Goal: Information Seeking & Learning: Check status

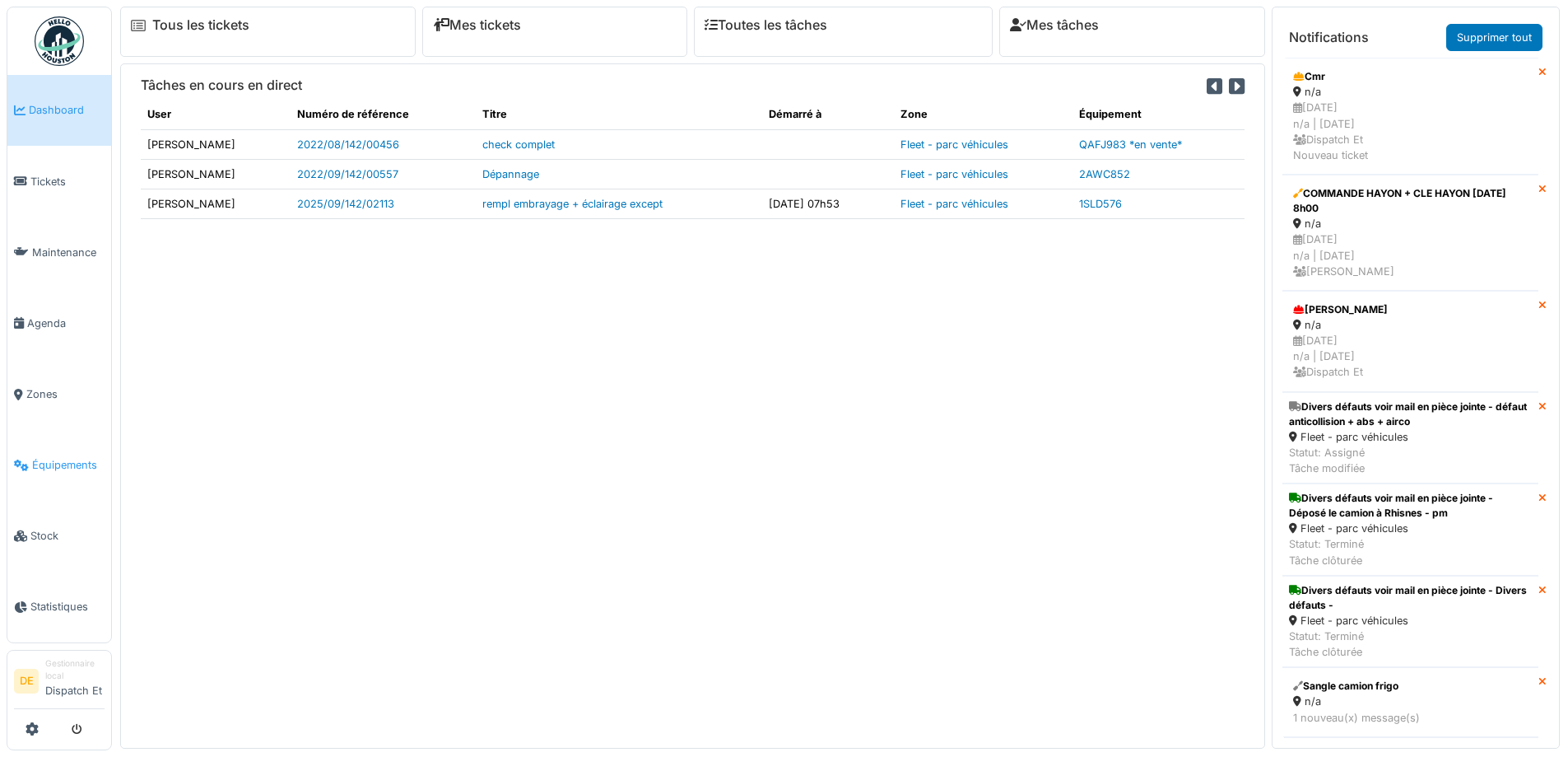
drag, startPoint x: 0, startPoint y: 0, endPoint x: 63, endPoint y: 466, distance: 470.2
click at [63, 466] on span "Équipements" at bounding box center [67, 465] width 72 height 15
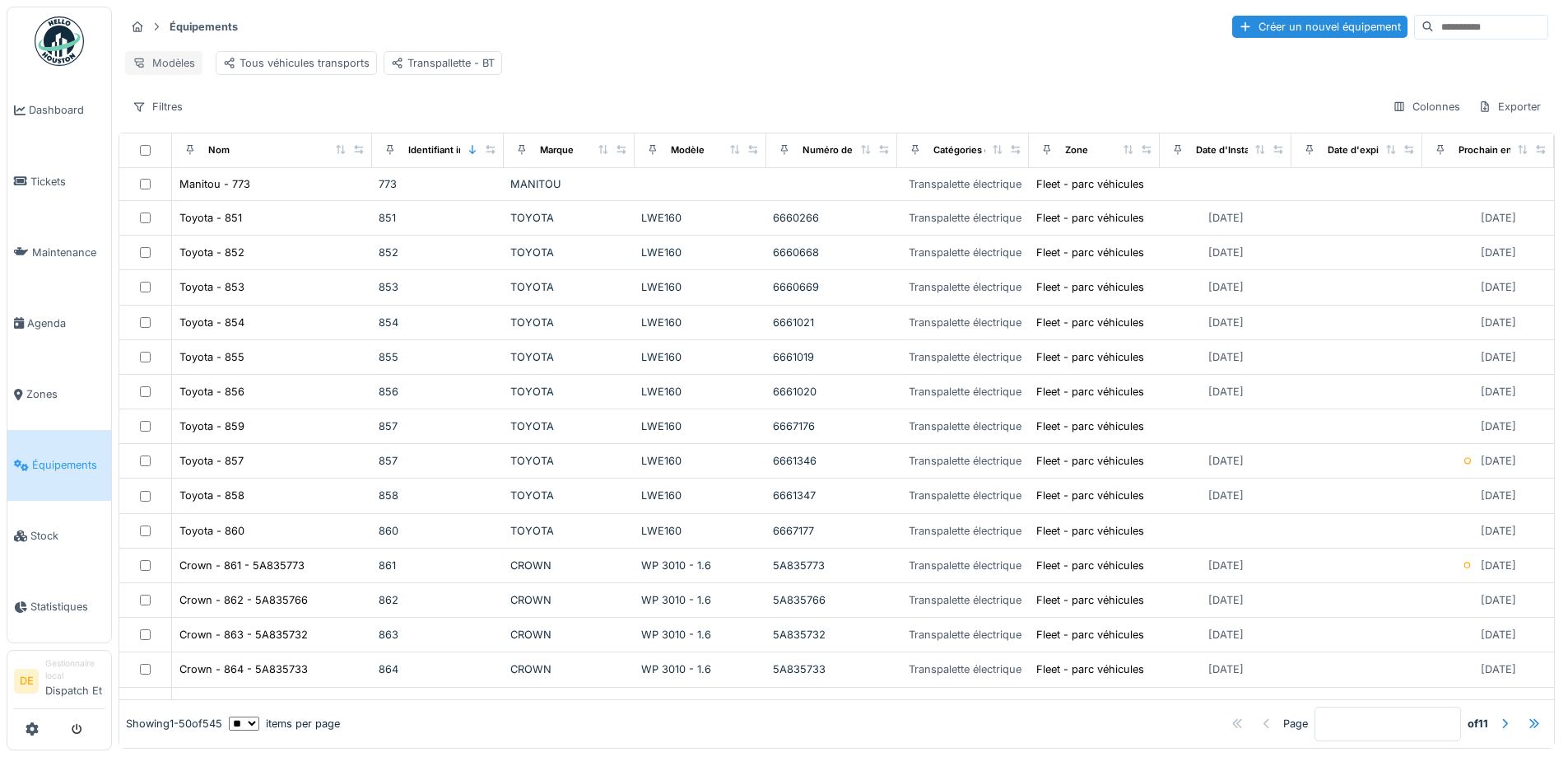
click at [149, 64] on div "Modèles" at bounding box center [164, 63] width 77 height 24
click at [658, 46] on div "Modèles Tous véhicules transports Transpallette - BT" at bounding box center [837, 63] width 1424 height 38
click at [314, 68] on div "Tous véhicules transports" at bounding box center [296, 63] width 146 height 15
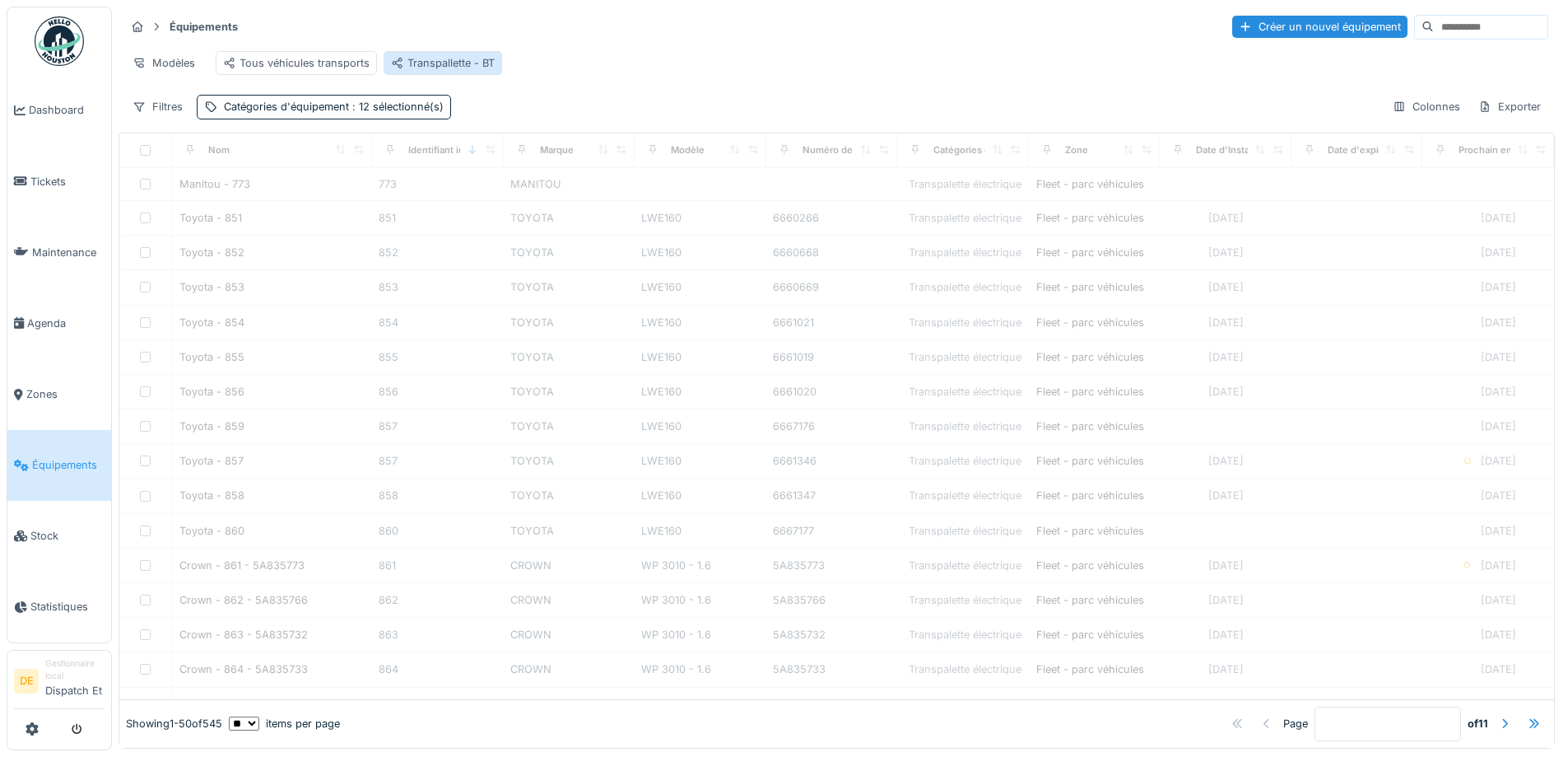
click at [414, 68] on div "Transpallette - BT" at bounding box center [443, 63] width 104 height 15
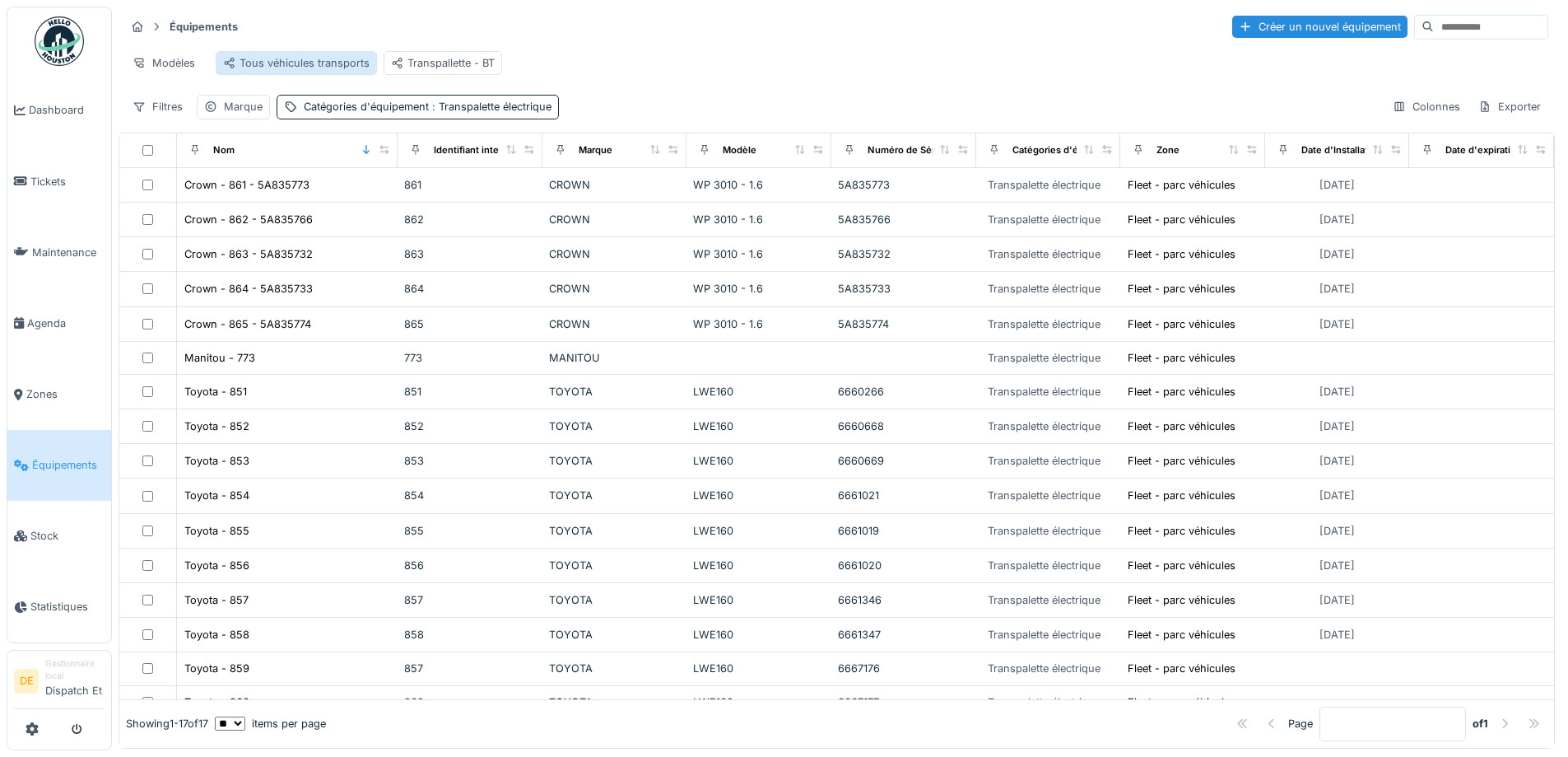
click at [301, 65] on div "Tous véhicules transports" at bounding box center [296, 63] width 146 height 15
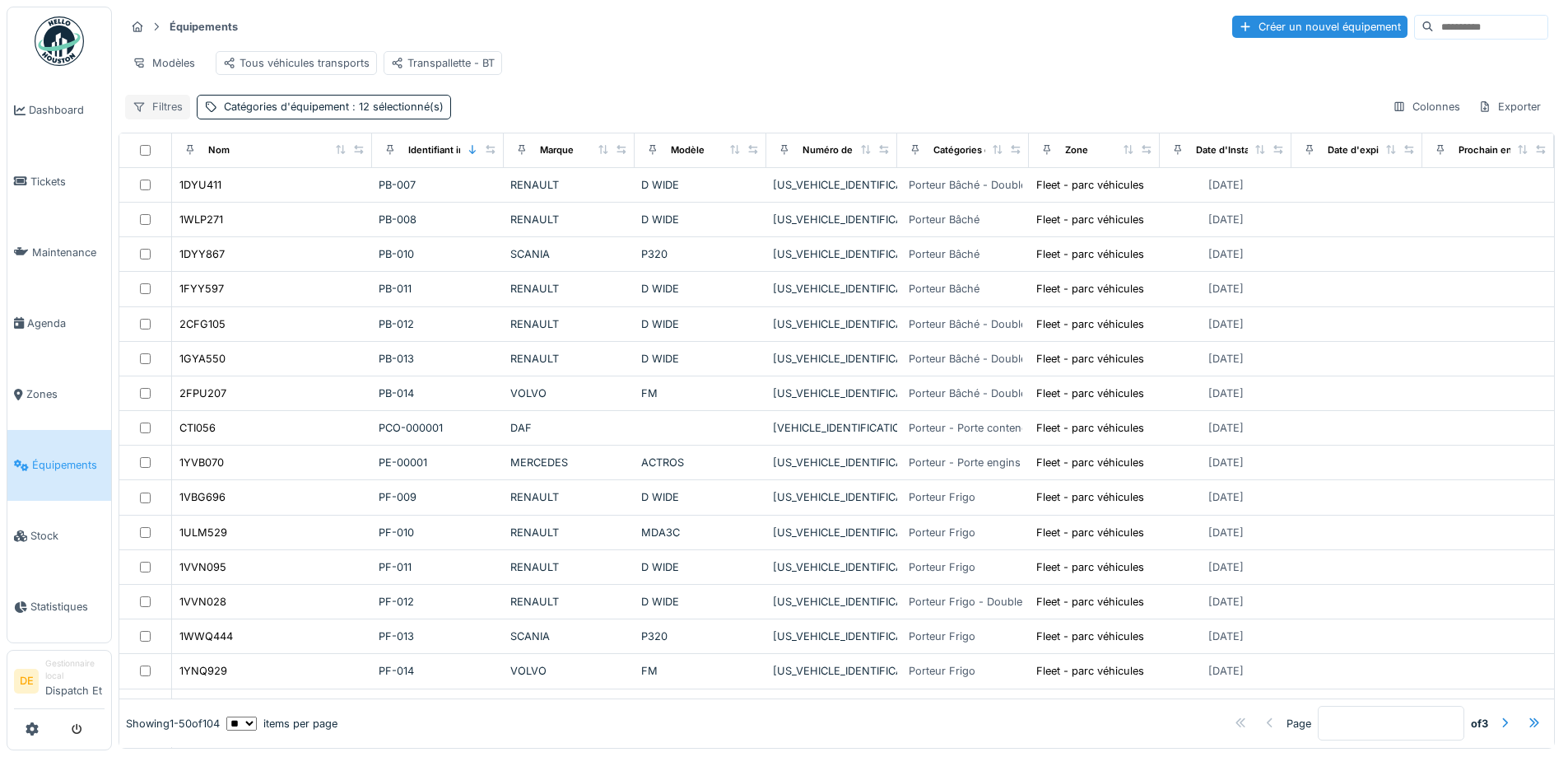
click at [142, 112] on icon at bounding box center [139, 106] width 13 height 11
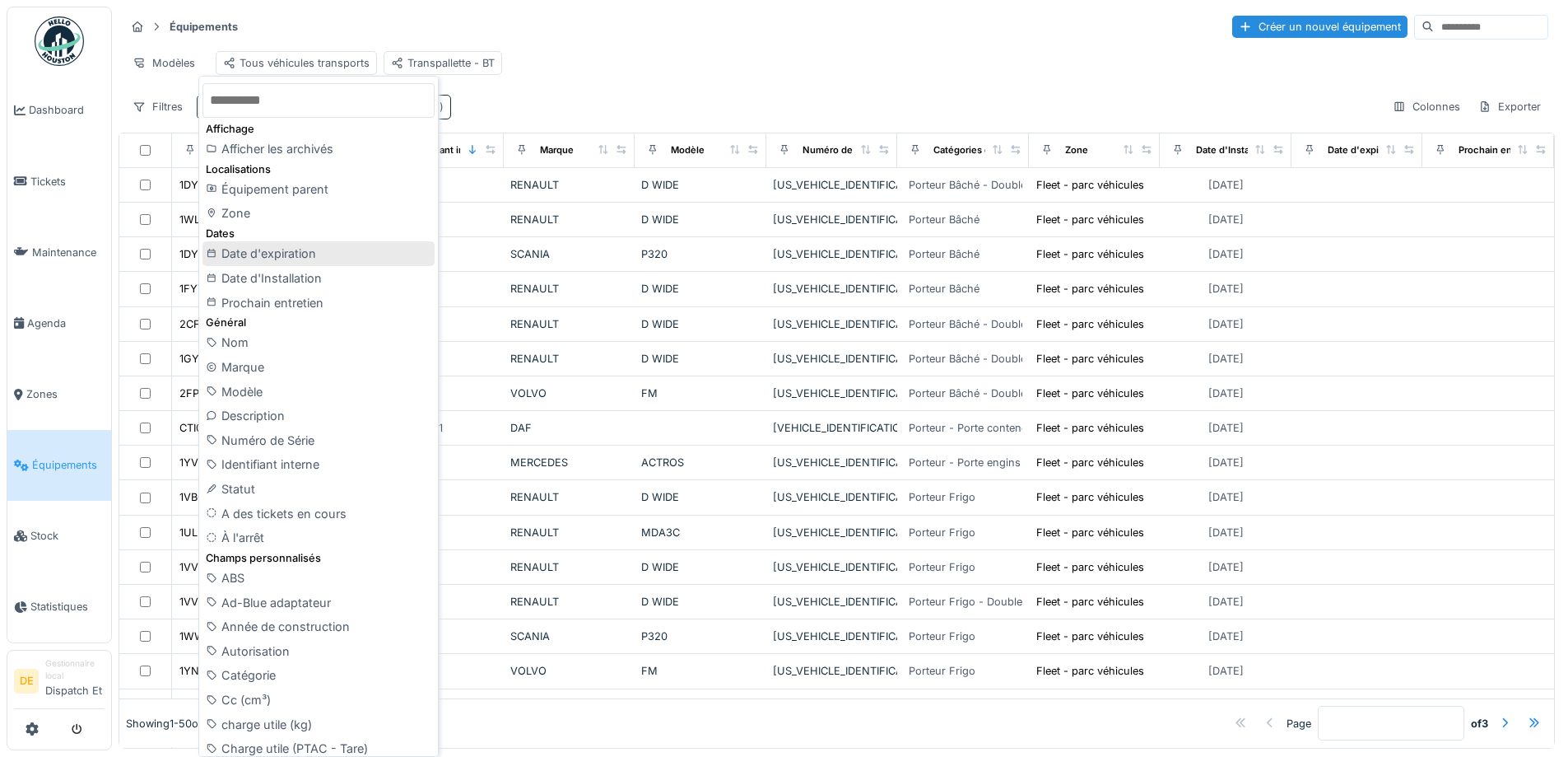
click at [283, 248] on div "Date d'expiration" at bounding box center [318, 254] width 232 height 25
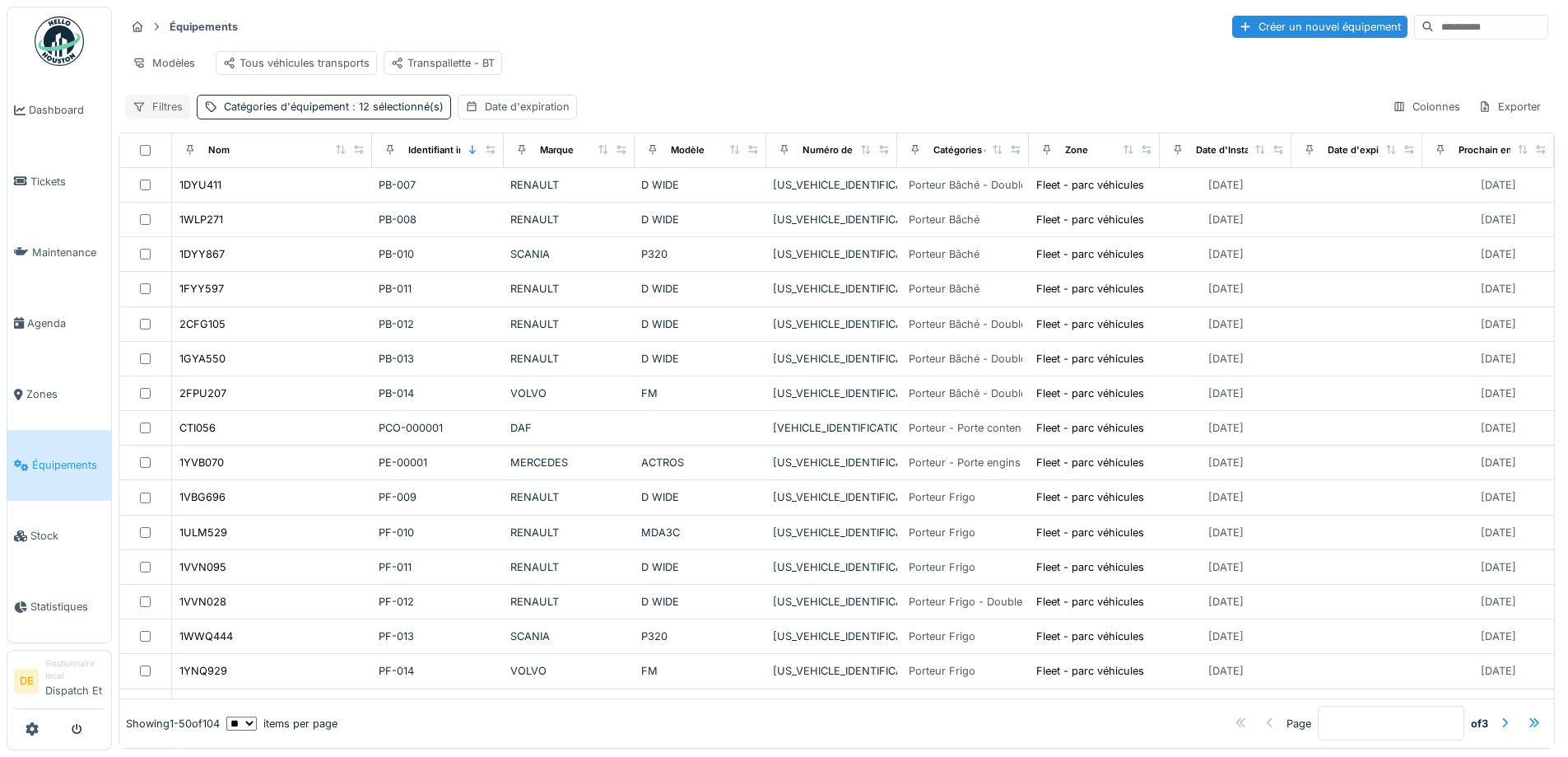
click at [140, 112] on icon at bounding box center [139, 107] width 11 height 9
click at [867, 49] on div "Modèles Tous véhicules transports Transpallette - BT" at bounding box center [837, 63] width 1424 height 38
click at [49, 248] on span "Maintenance" at bounding box center [67, 252] width 72 height 15
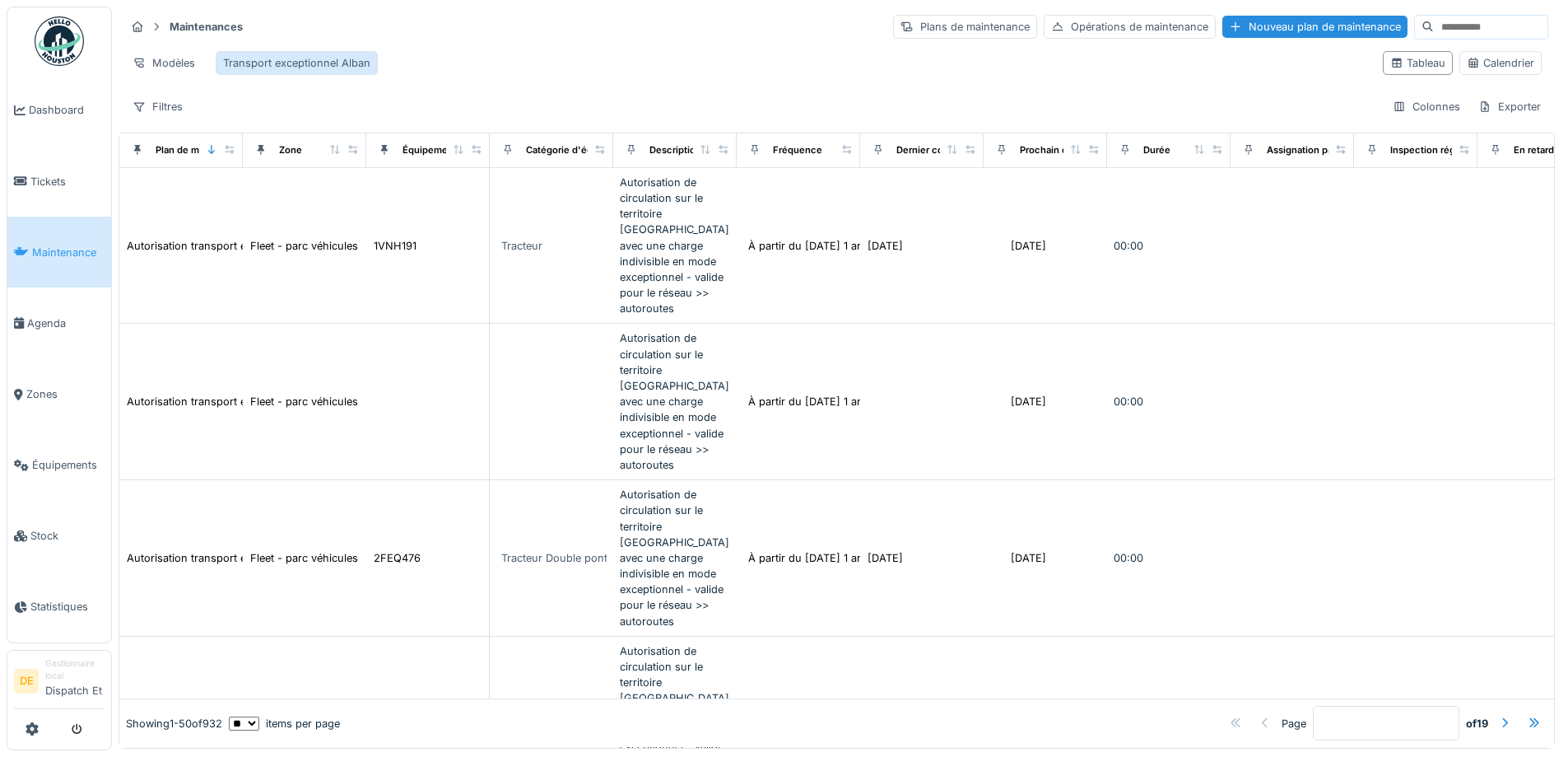
click at [292, 61] on div "Transport exceptionnel Alban" at bounding box center [296, 63] width 147 height 15
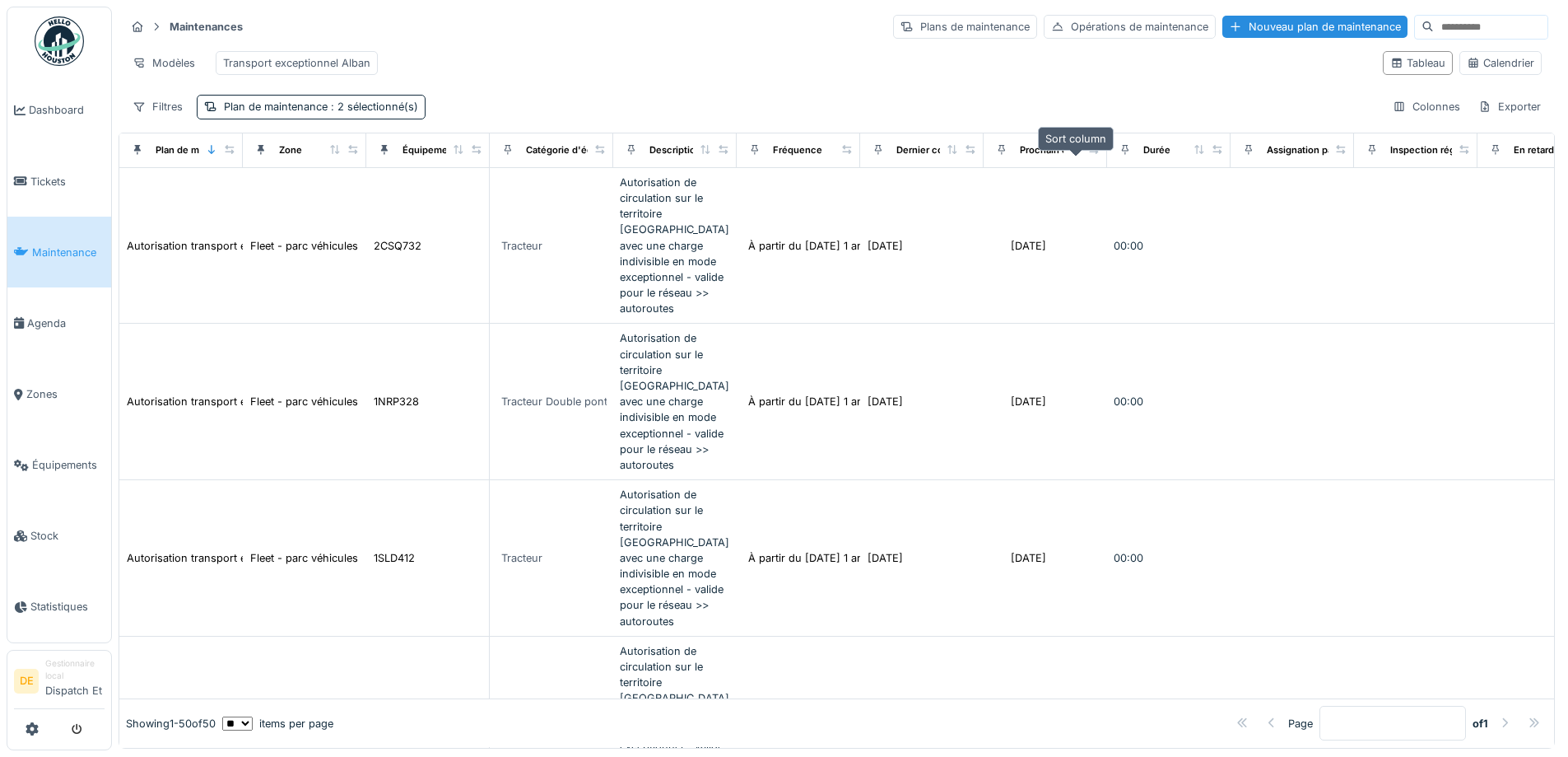
click at [1076, 154] on icon at bounding box center [1076, 149] width 12 height 9
click at [1002, 154] on icon at bounding box center [1002, 149] width 12 height 9
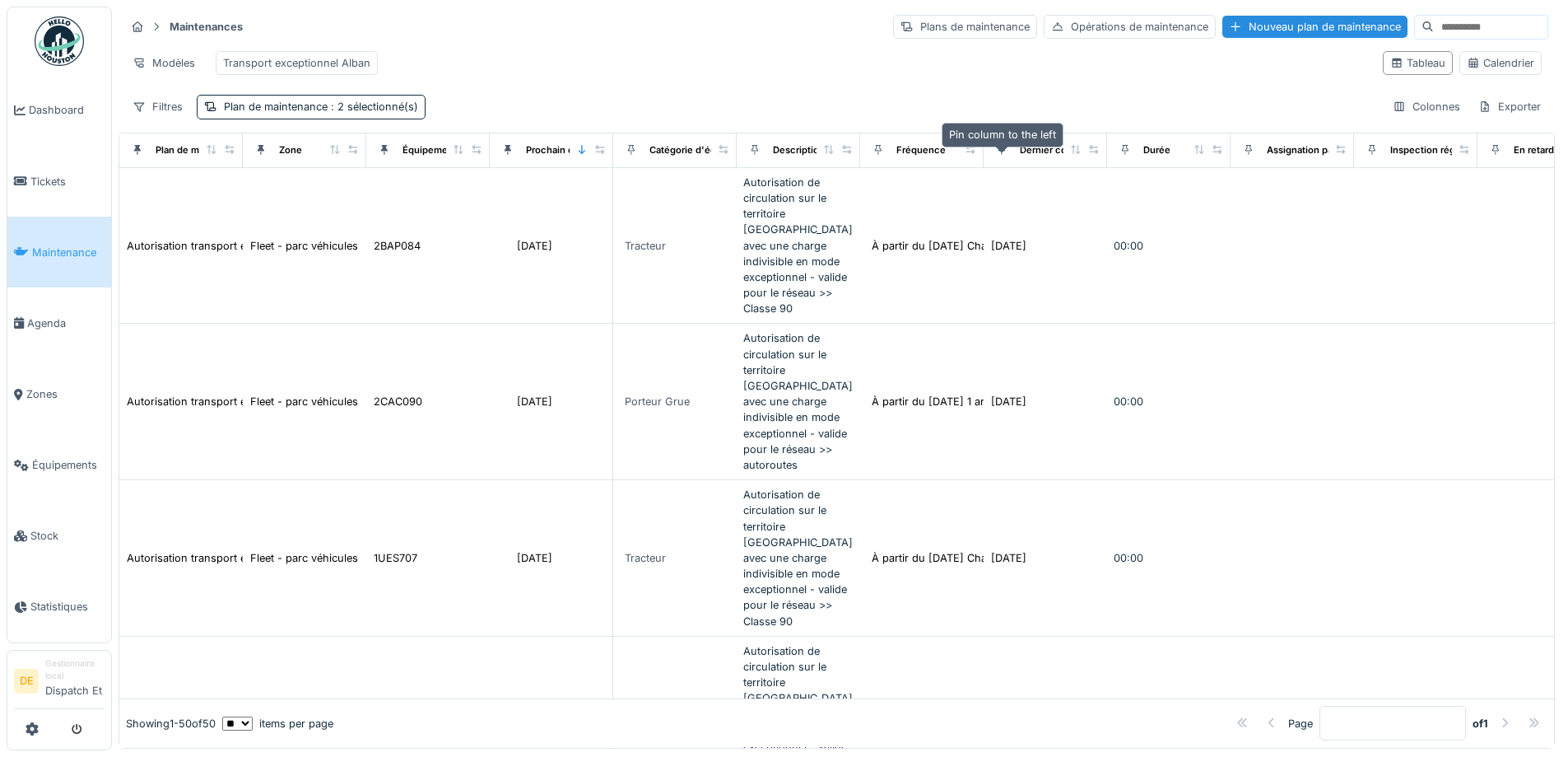
click at [1001, 154] on icon at bounding box center [1002, 149] width 12 height 9
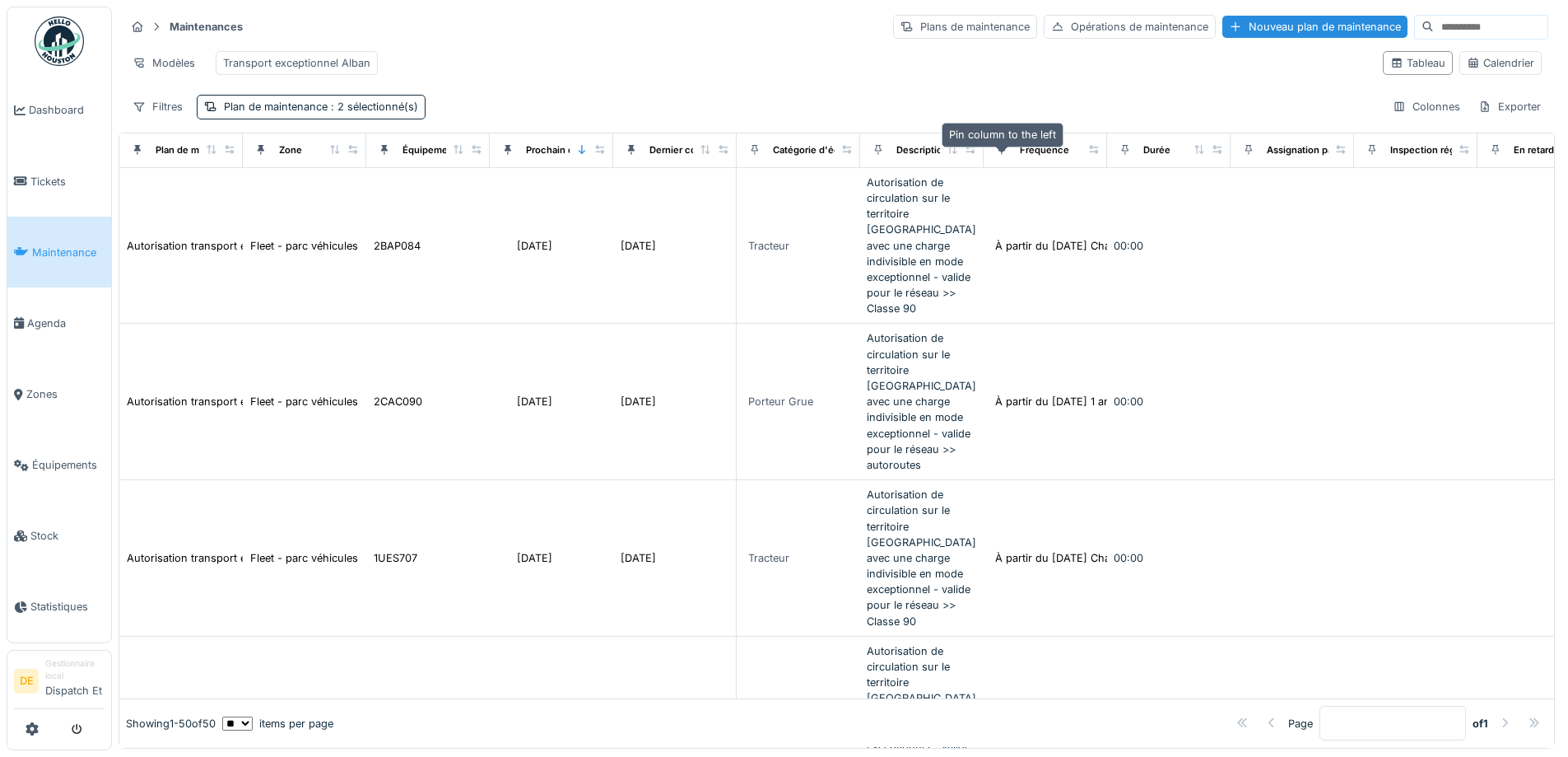
click at [1001, 154] on icon at bounding box center [1002, 149] width 12 height 9
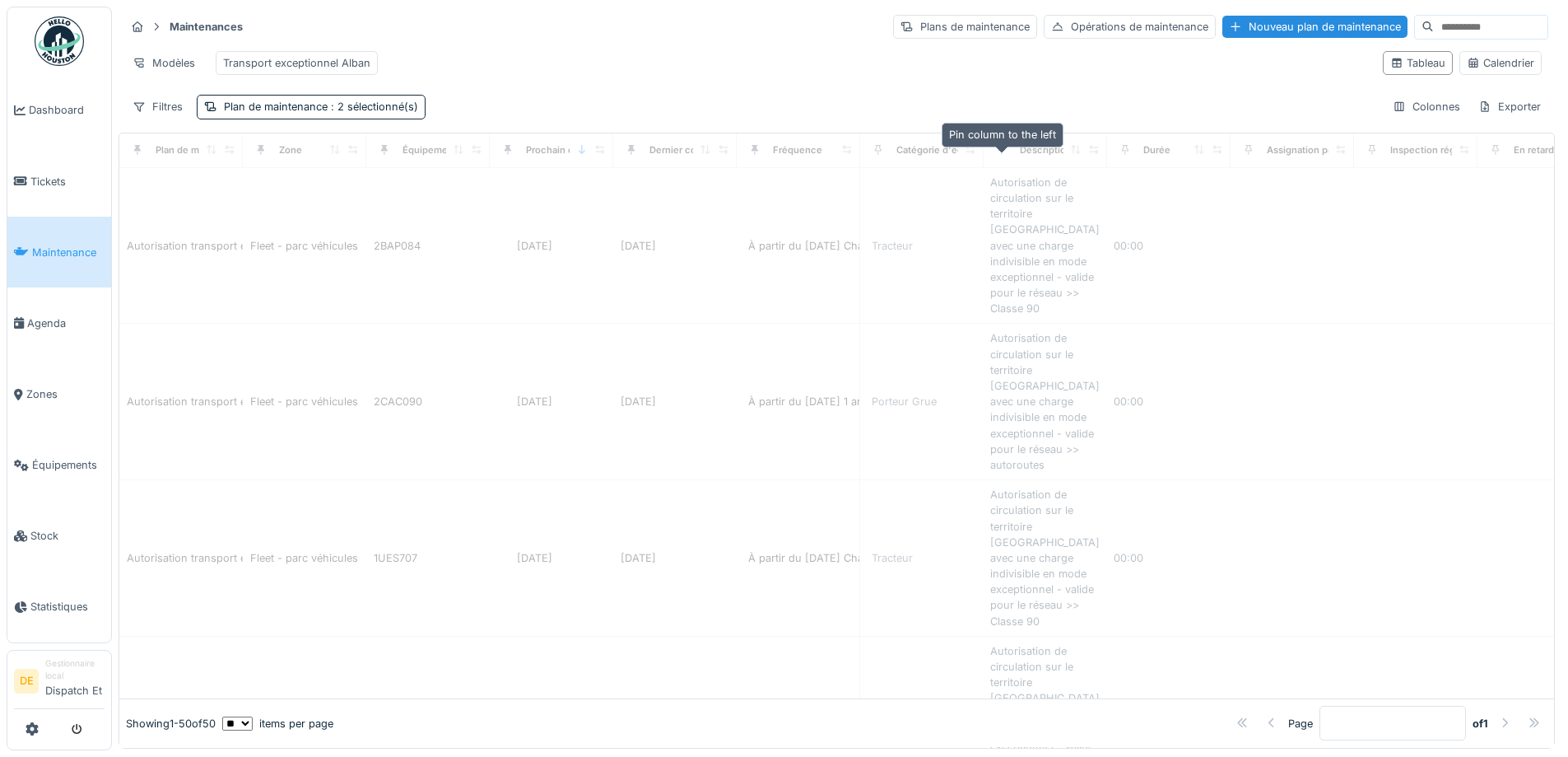
click at [1001, 154] on icon at bounding box center [1002, 149] width 12 height 9
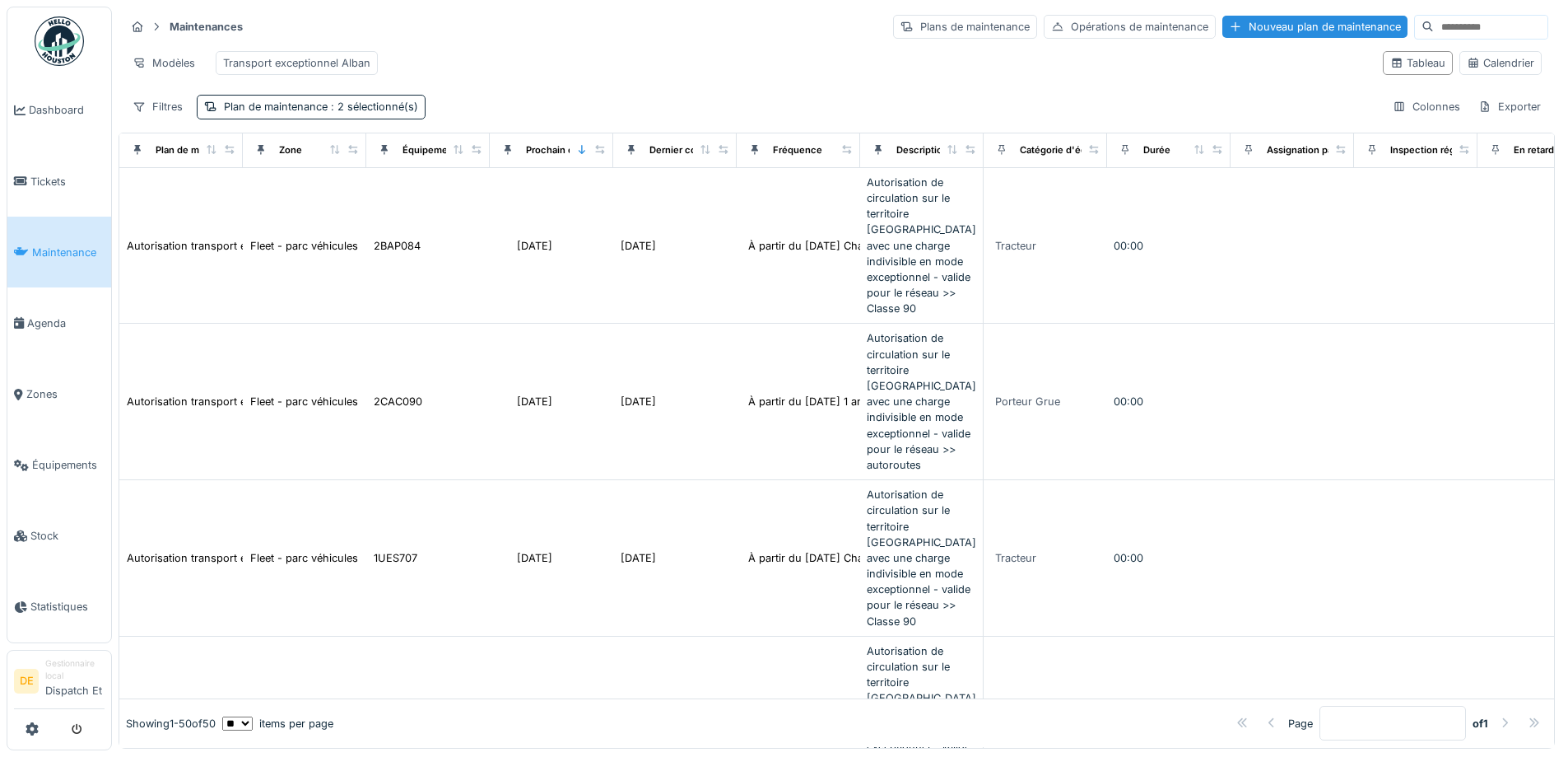
drag, startPoint x: 882, startPoint y: 158, endPoint x: 479, endPoint y: 170, distance: 403.2
click at [479, 168] on tr "Plan de maintenance Zone Équipement Prochain contrôle Dernier contrôle Fréquenc…" at bounding box center [922, 151] width 1606 height 35
click at [738, 61] on div "Modèles Transport exceptionnel Alban" at bounding box center [747, 63] width 1245 height 38
click at [876, 154] on icon at bounding box center [878, 149] width 12 height 9
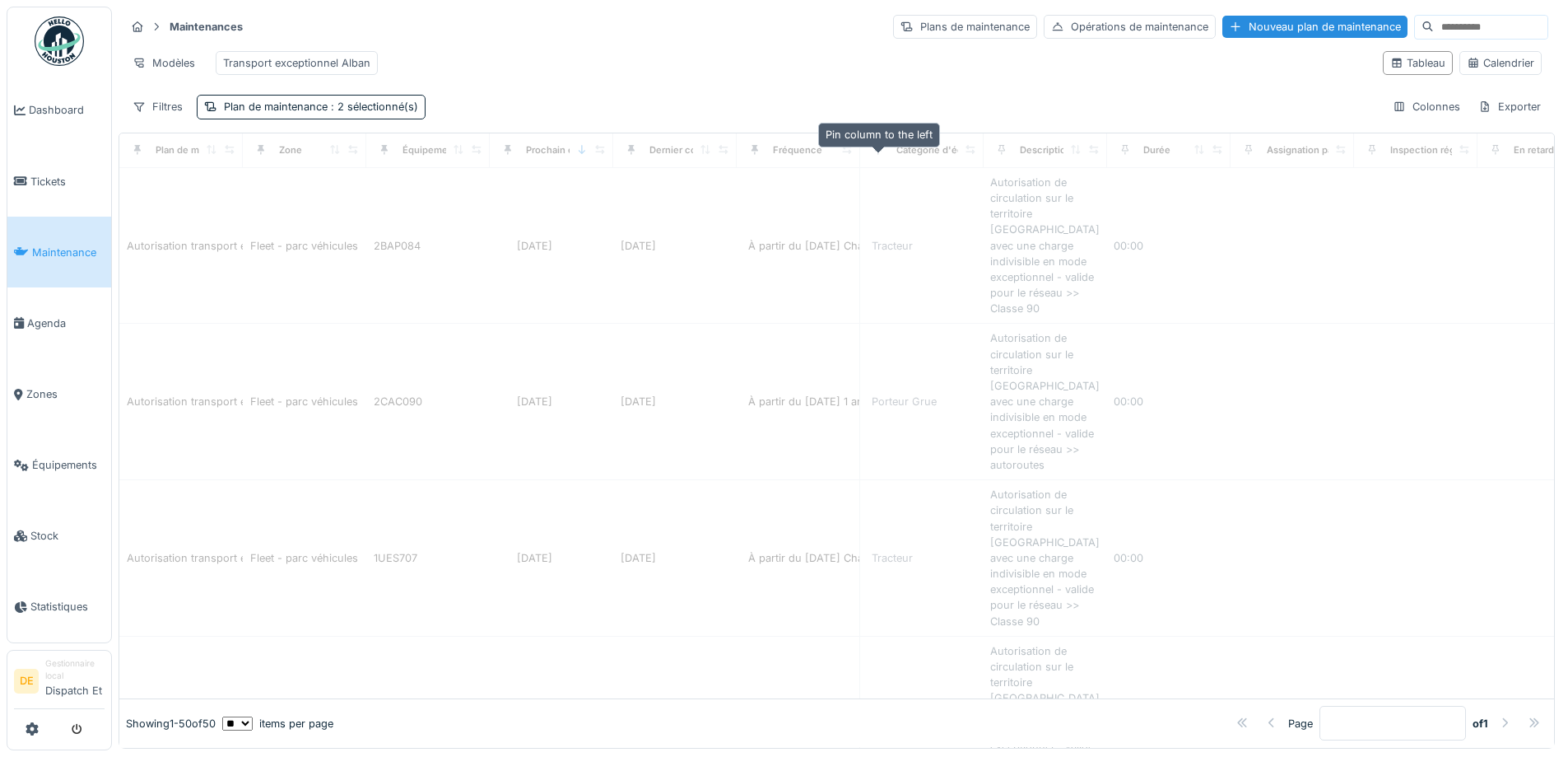
click at [876, 154] on icon at bounding box center [878, 149] width 12 height 9
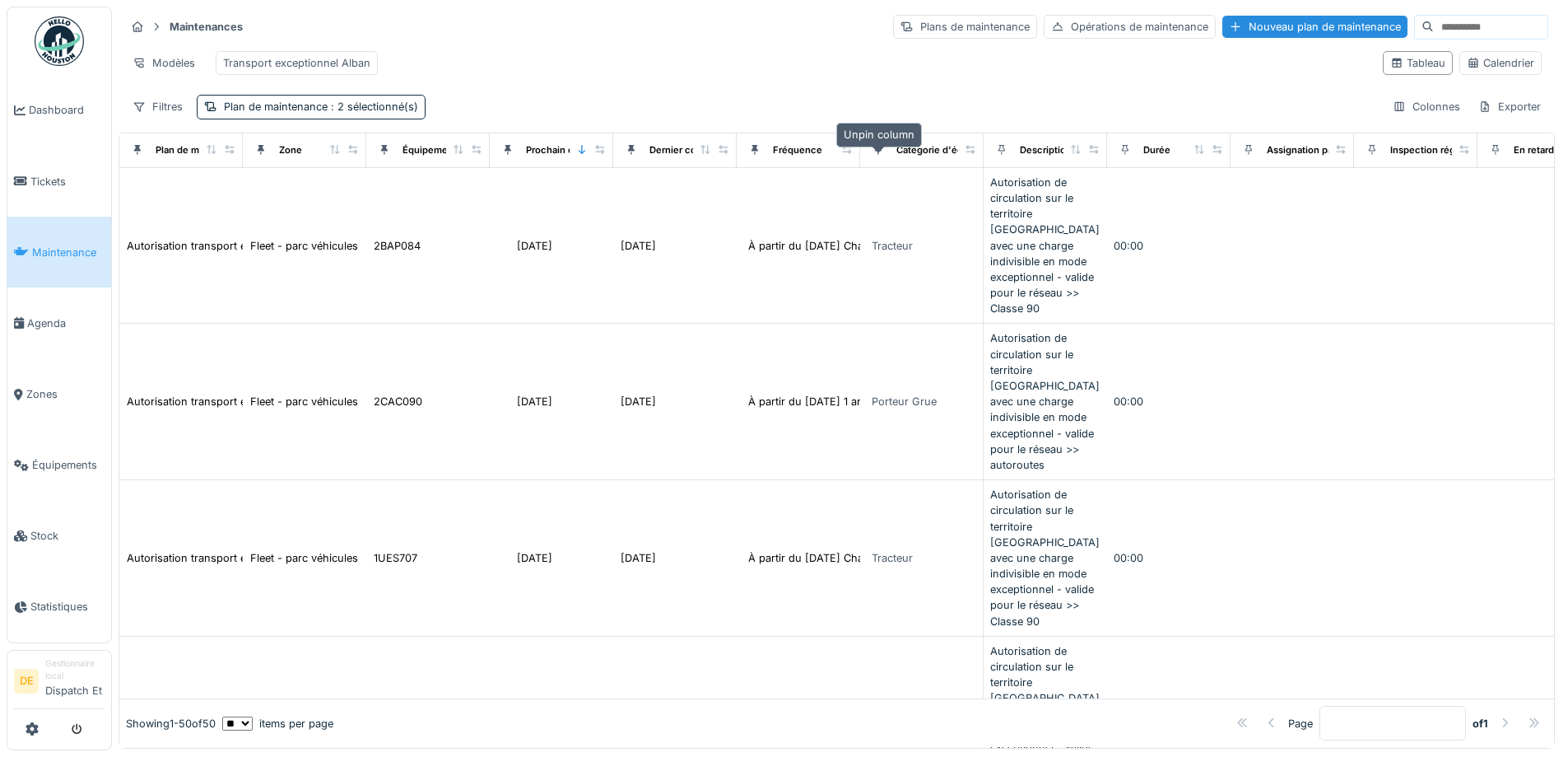
click at [877, 155] on icon at bounding box center [878, 150] width 7 height 10
click at [765, 161] on div at bounding box center [755, 149] width 23 height 20
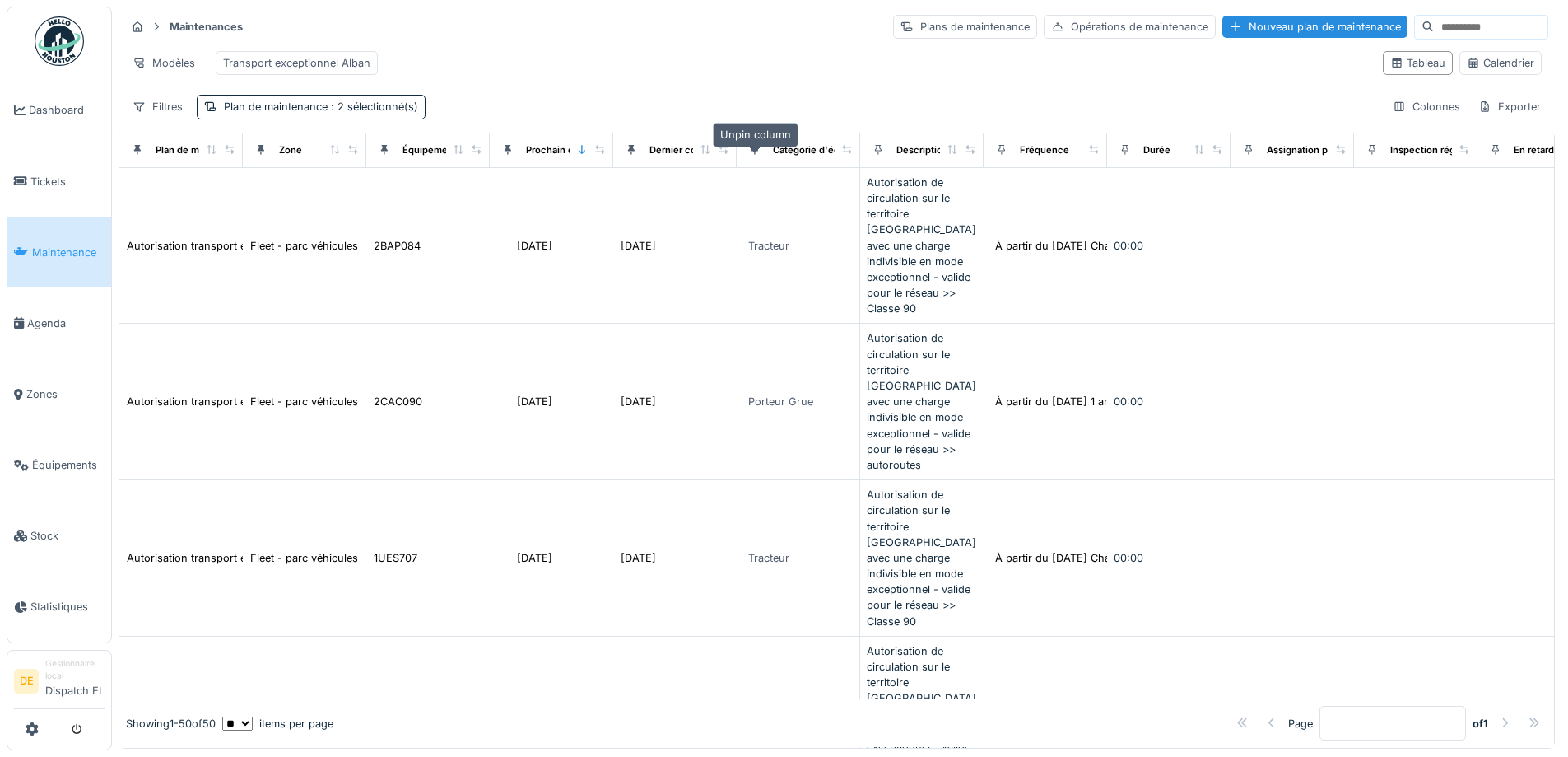
click at [756, 155] on icon at bounding box center [754, 150] width 7 height 10
click at [631, 155] on icon at bounding box center [631, 150] width 7 height 10
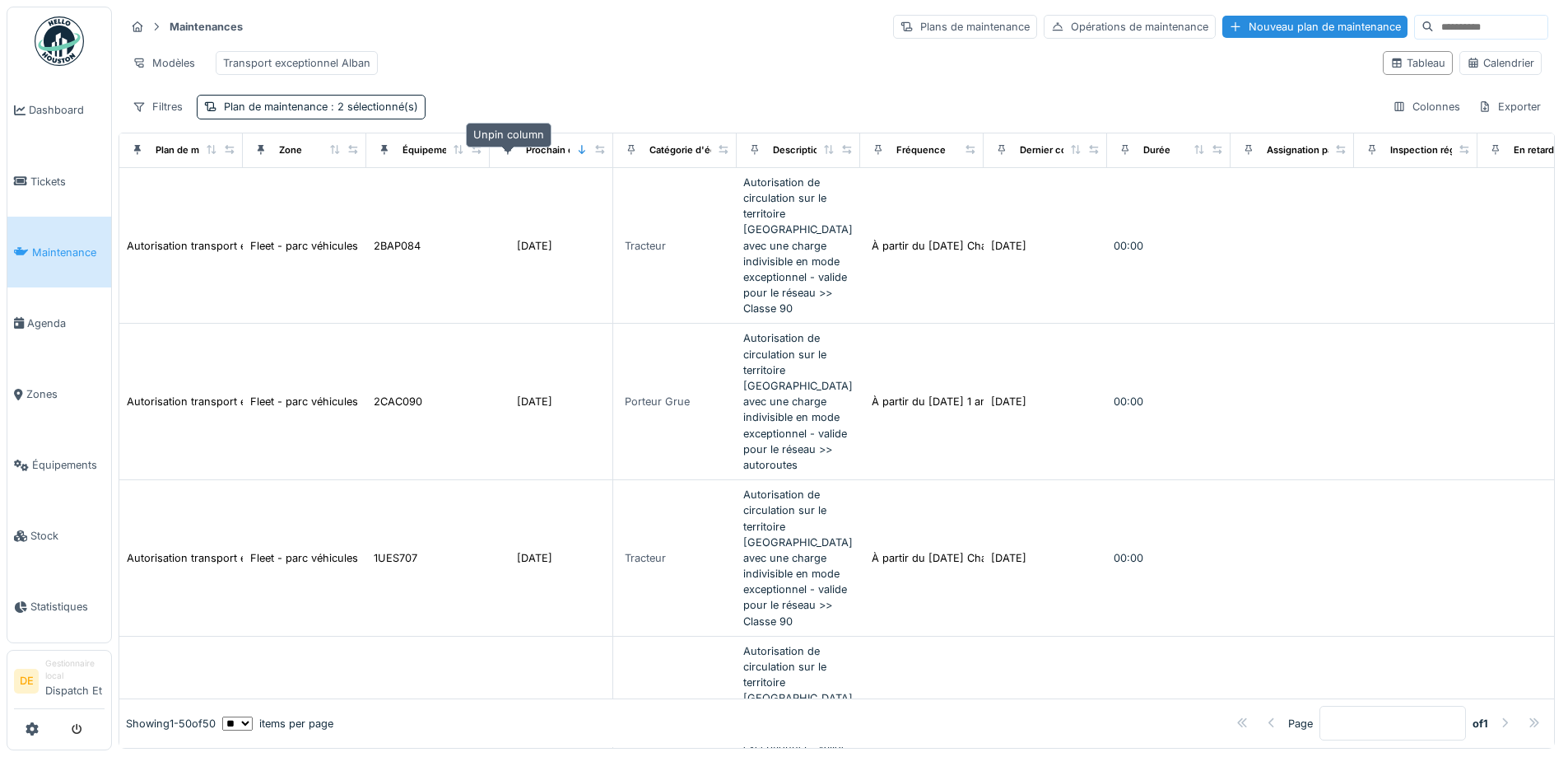
click at [511, 155] on icon at bounding box center [508, 150] width 7 height 10
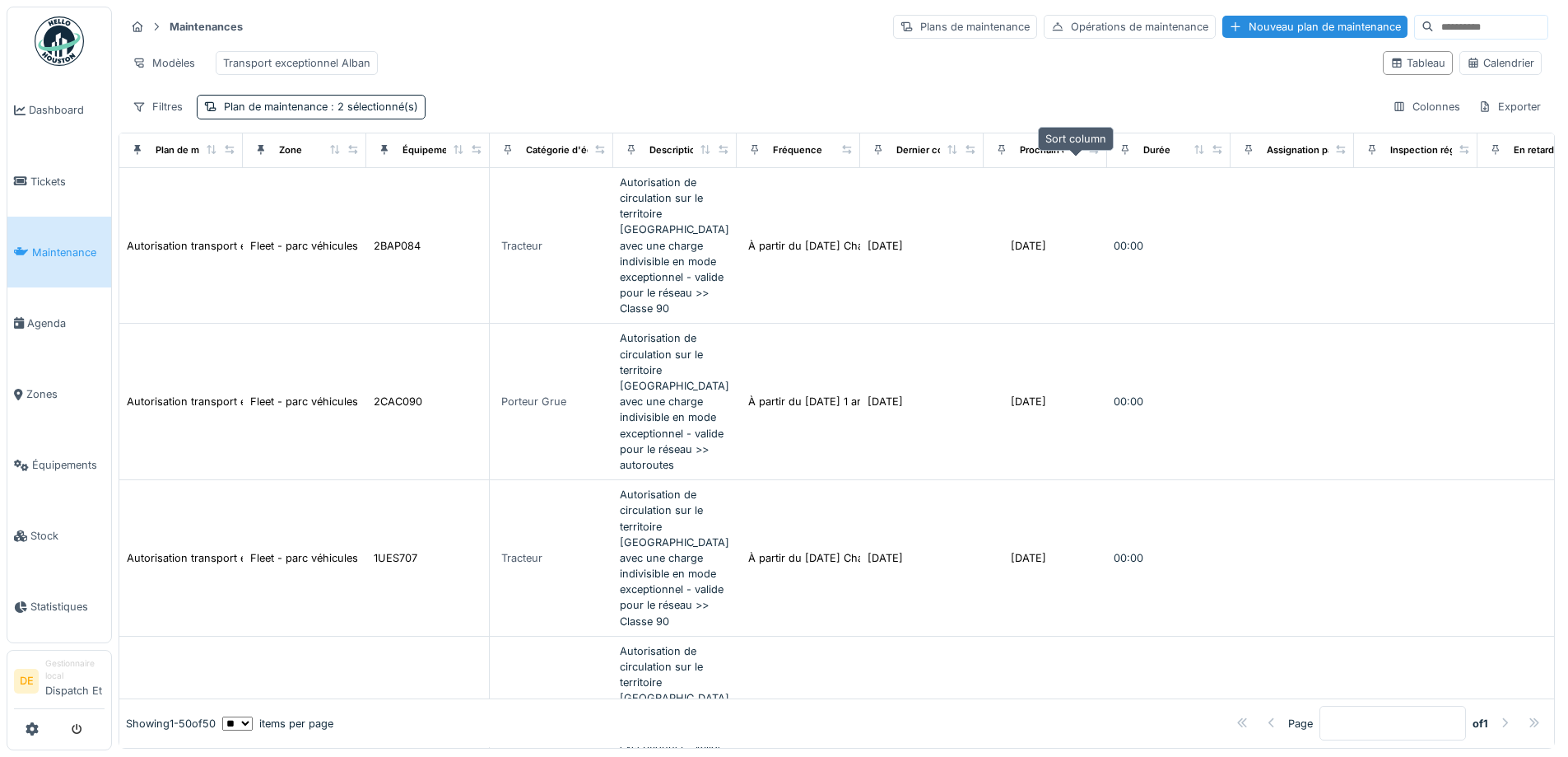
click at [1076, 154] on icon at bounding box center [1075, 149] width 7 height 9
click at [1076, 154] on icon at bounding box center [1076, 149] width 12 height 9
click at [1391, 68] on icon at bounding box center [1398, 63] width 13 height 11
click at [1472, 66] on div "Calendrier" at bounding box center [1501, 63] width 67 height 15
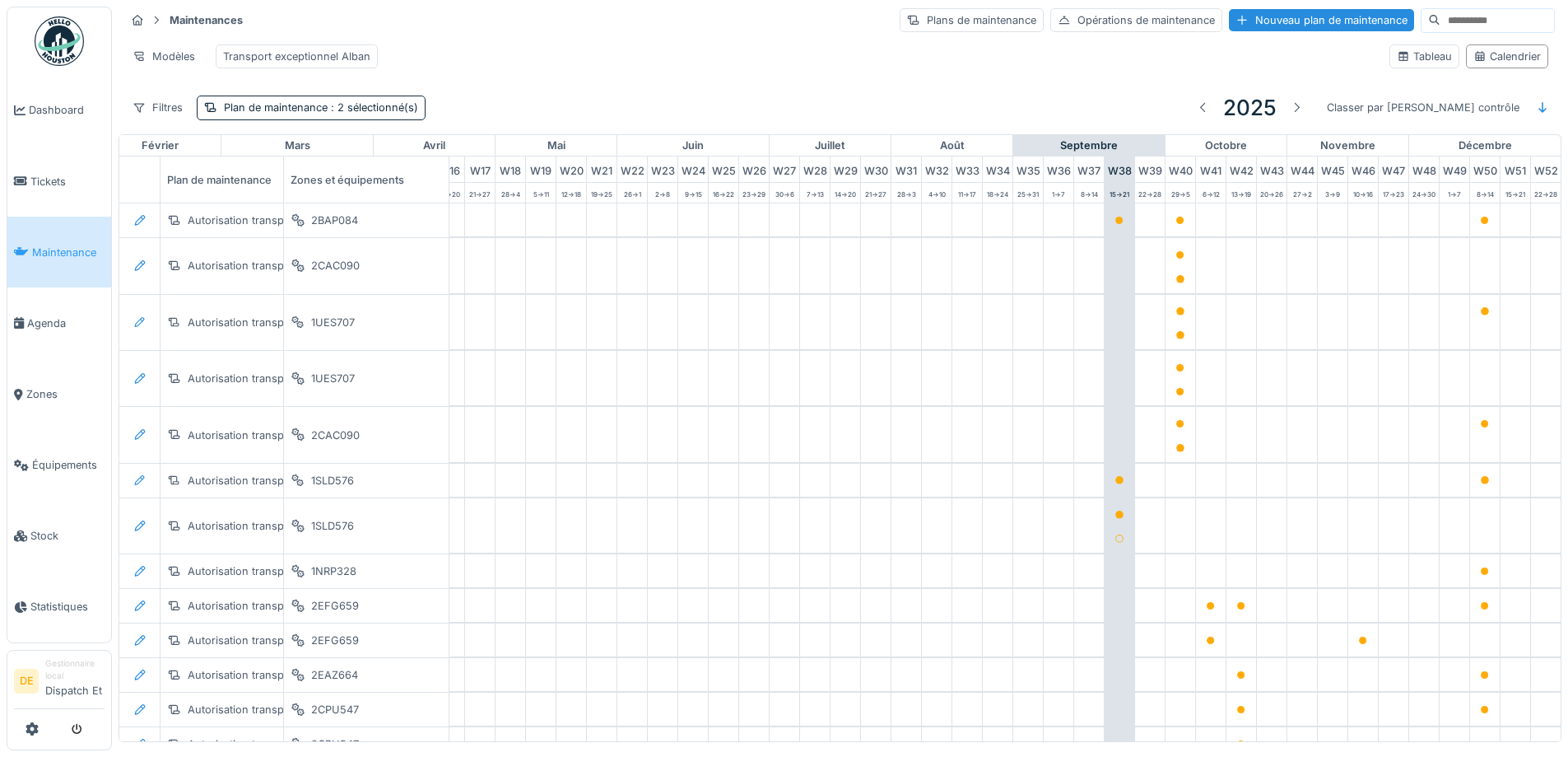
scroll to position [4, 0]
click at [1481, 117] on div "Classer par Prochain contrôle" at bounding box center [1424, 107] width 208 height 24
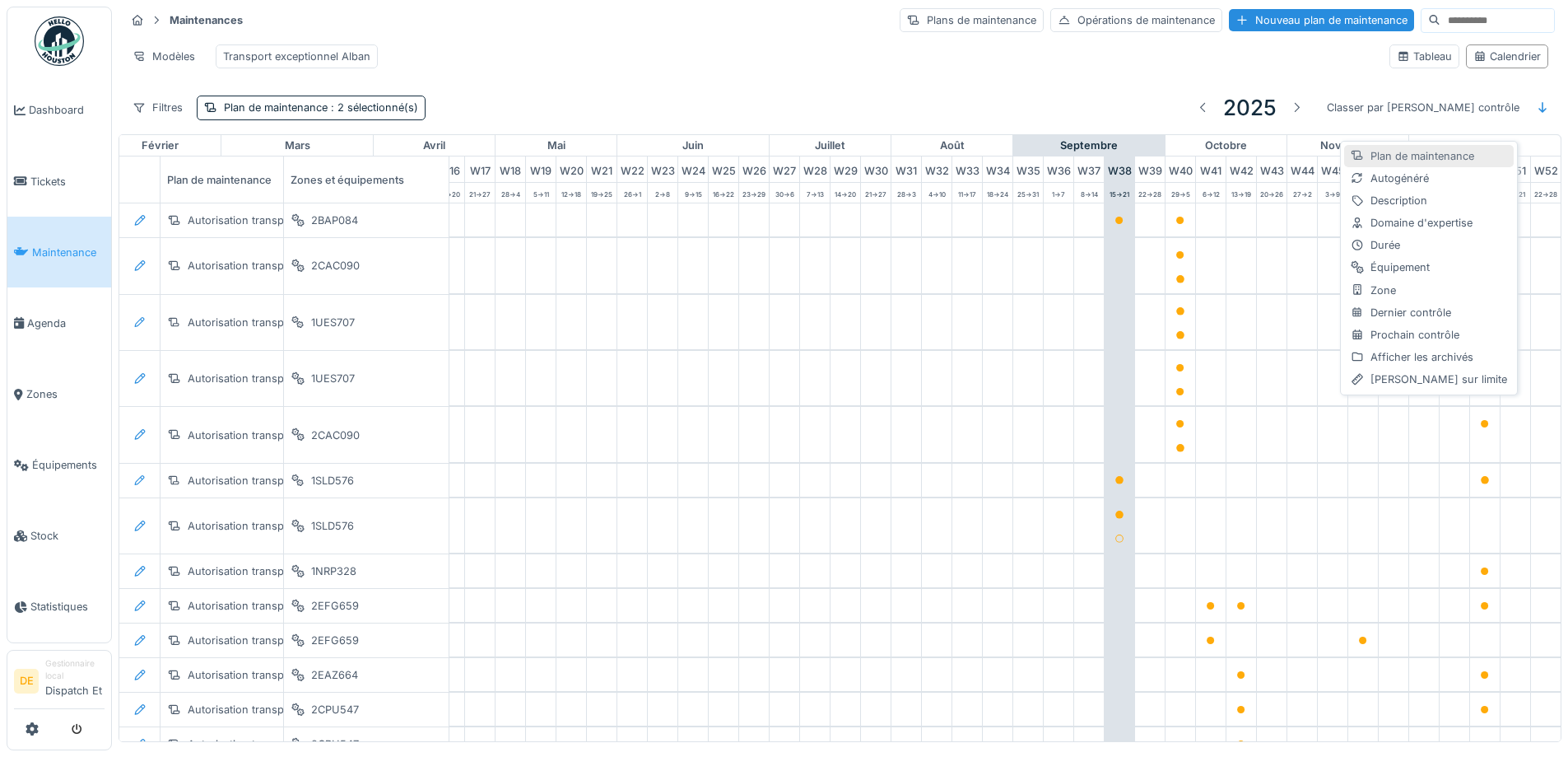
click at [1436, 155] on div "Plan de maintenance" at bounding box center [1429, 156] width 169 height 22
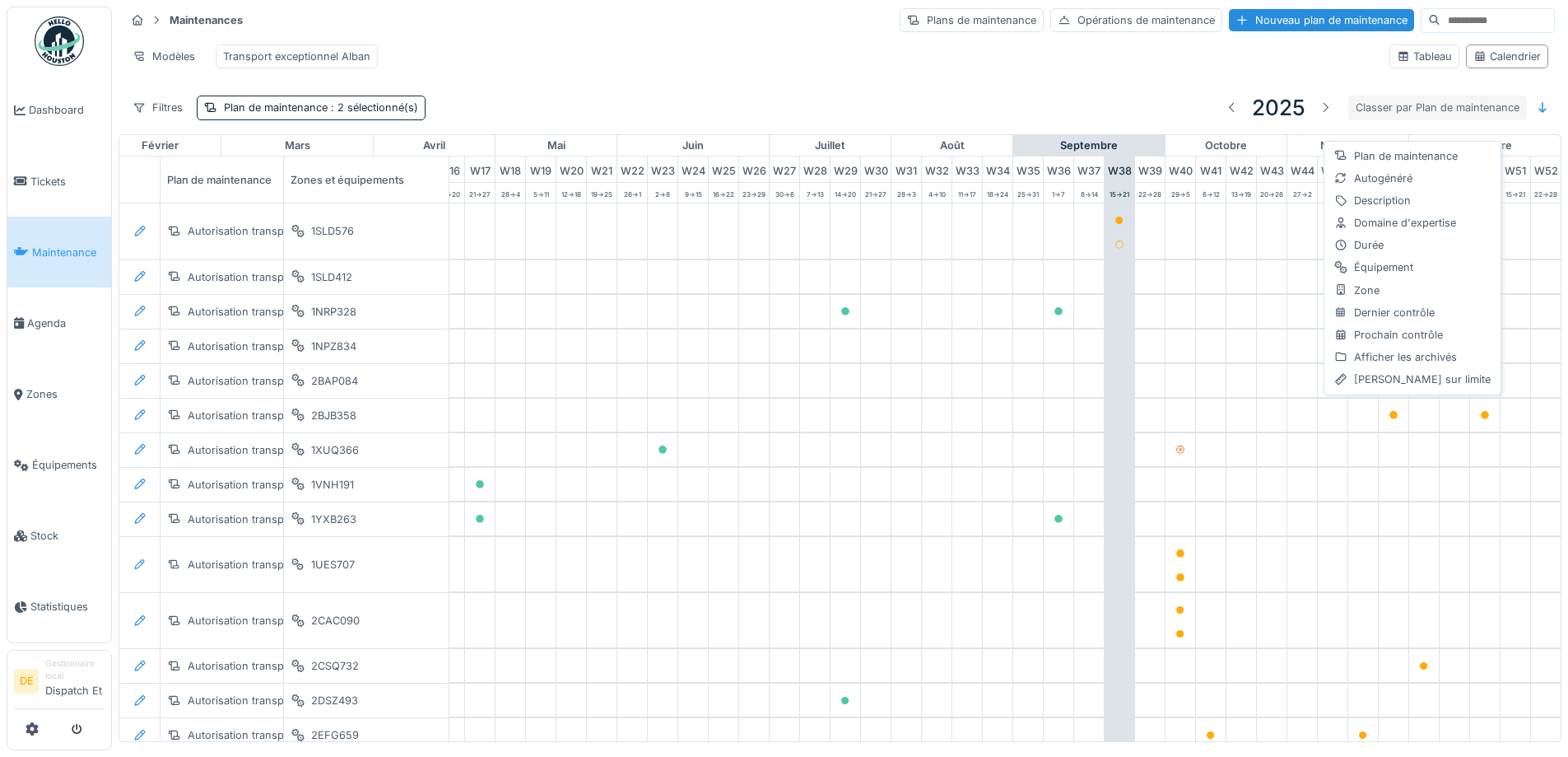
click at [1447, 119] on div "Classer par Plan de maintenance" at bounding box center [1438, 107] width 179 height 24
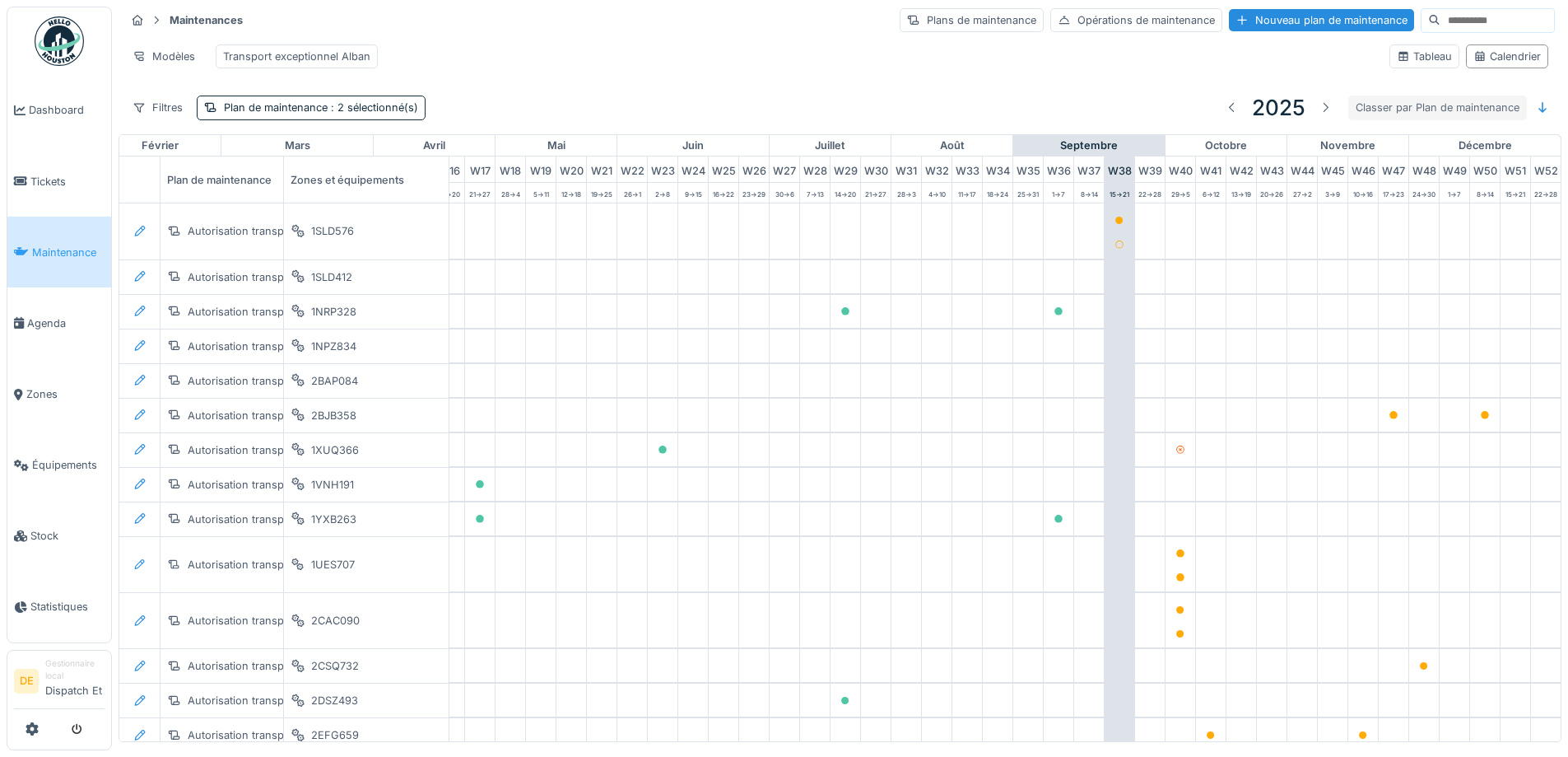
click at [1447, 119] on div "Classer par Plan de maintenance" at bounding box center [1438, 107] width 179 height 24
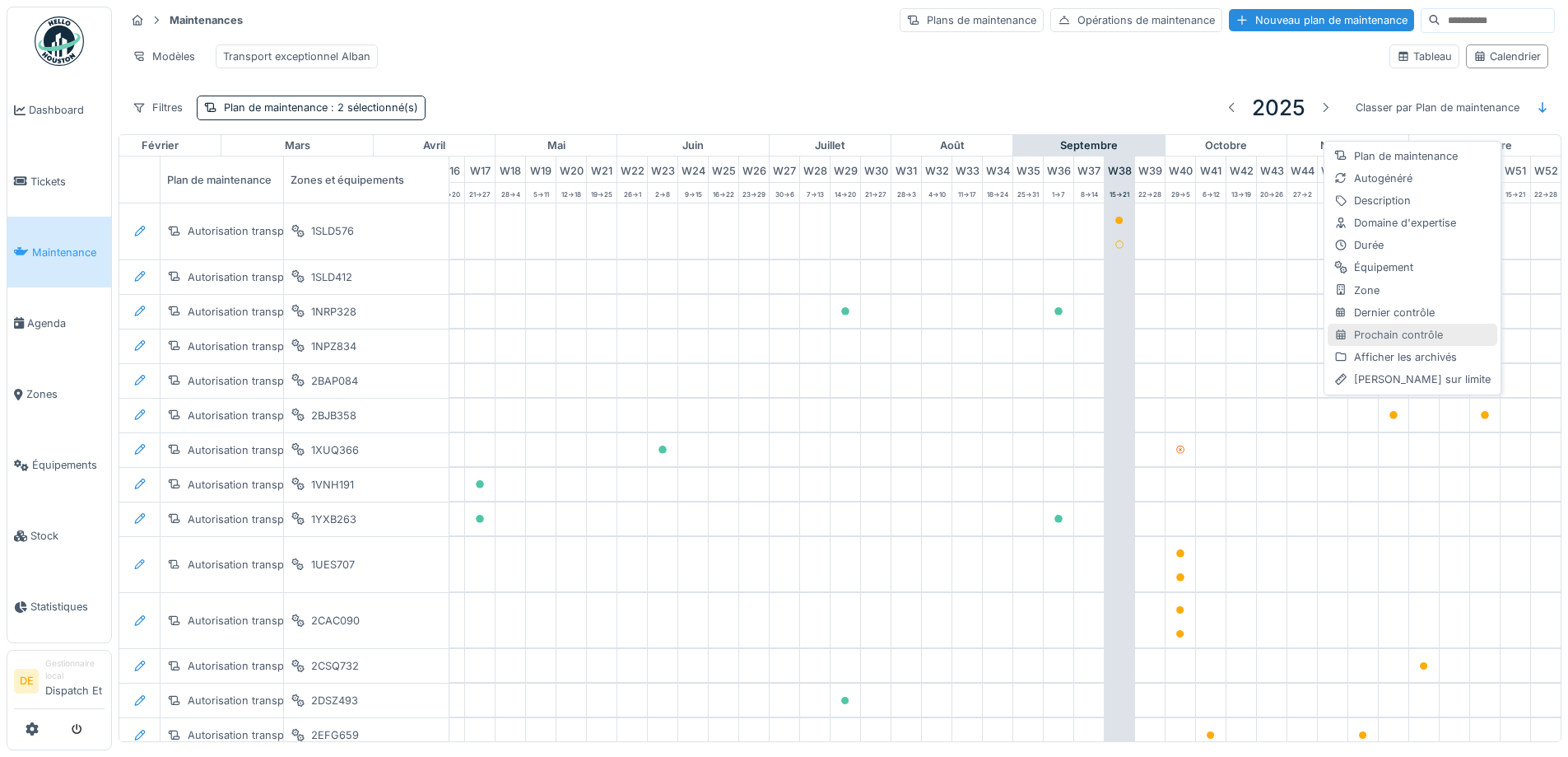
click at [1420, 327] on div "Prochain contrôle" at bounding box center [1413, 334] width 169 height 22
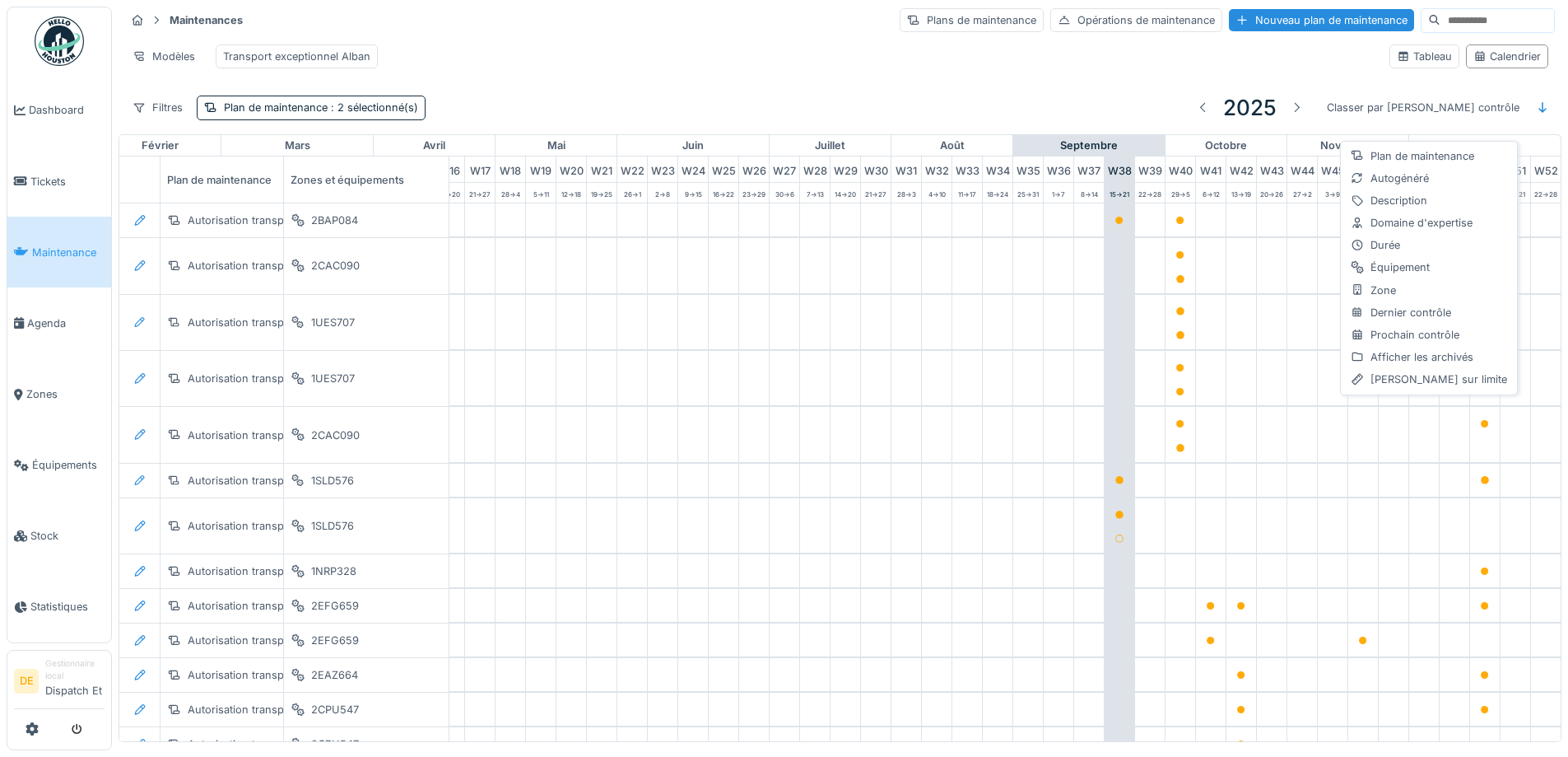
click at [1076, 62] on div "Modèles Transport exceptionnel Alban" at bounding box center [750, 56] width 1252 height 38
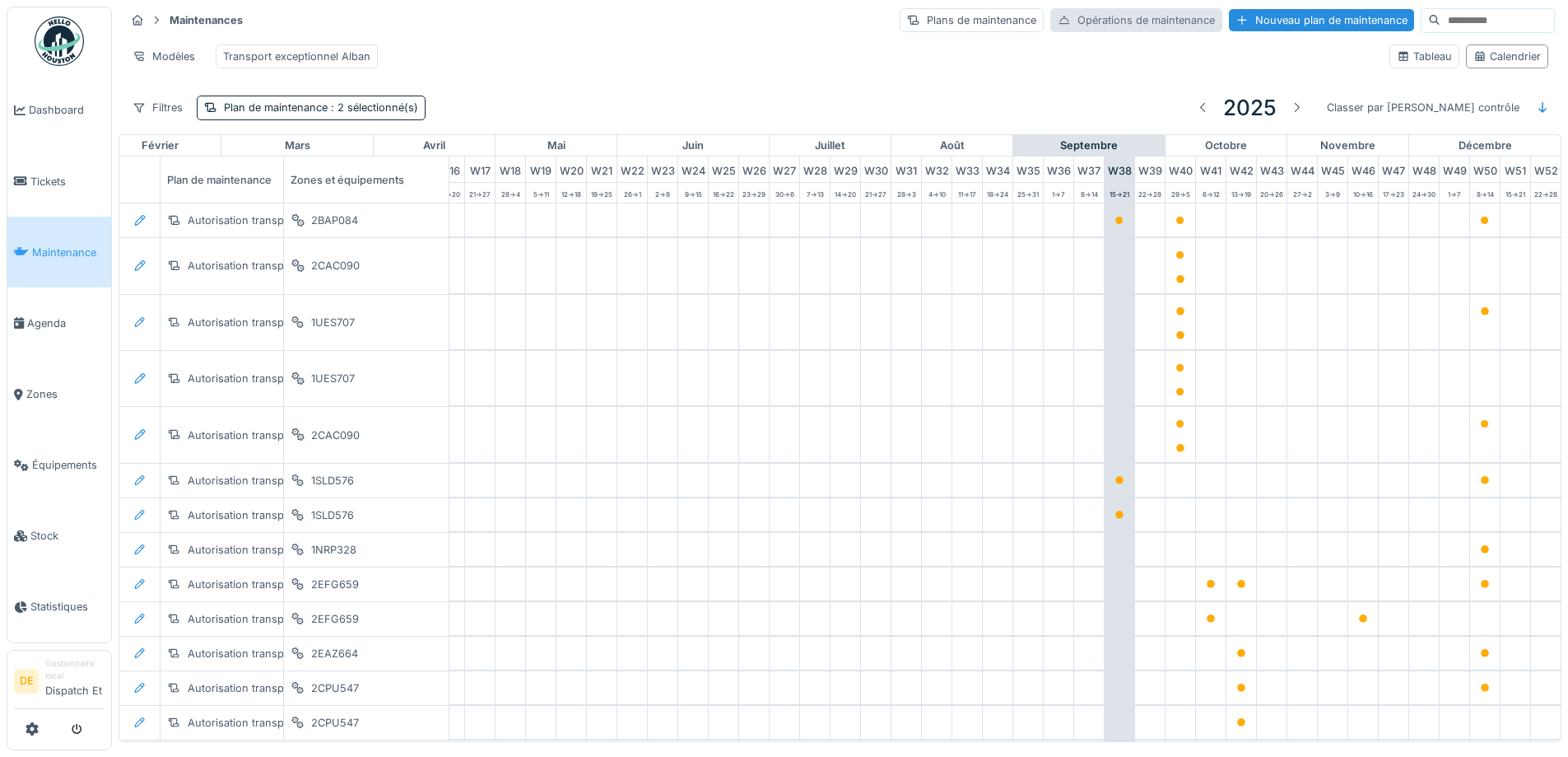
click at [1094, 16] on div "Opérations de maintenance" at bounding box center [1136, 20] width 172 height 24
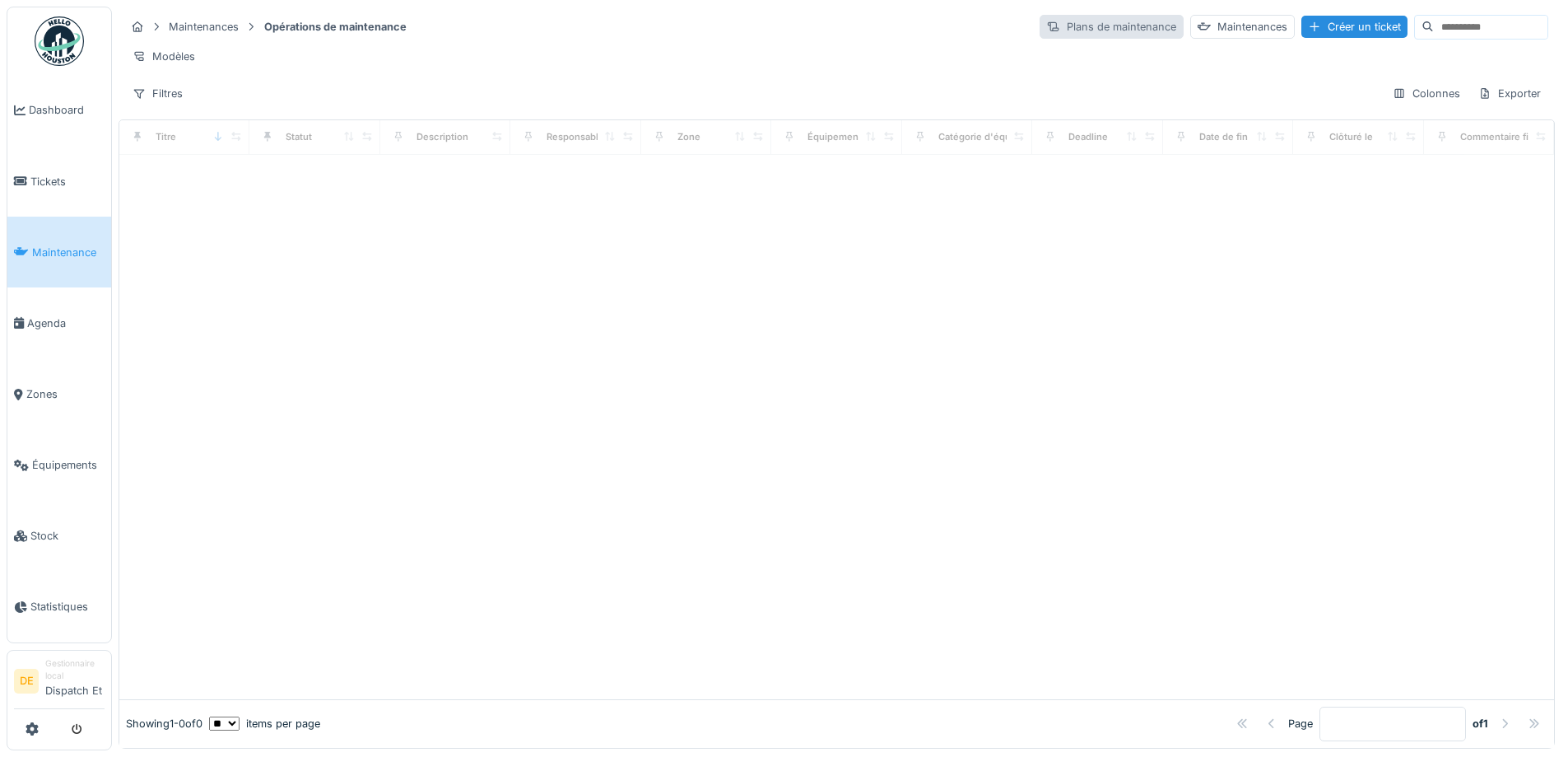
click at [1066, 33] on div "Plans de maintenance" at bounding box center [1112, 26] width 144 height 24
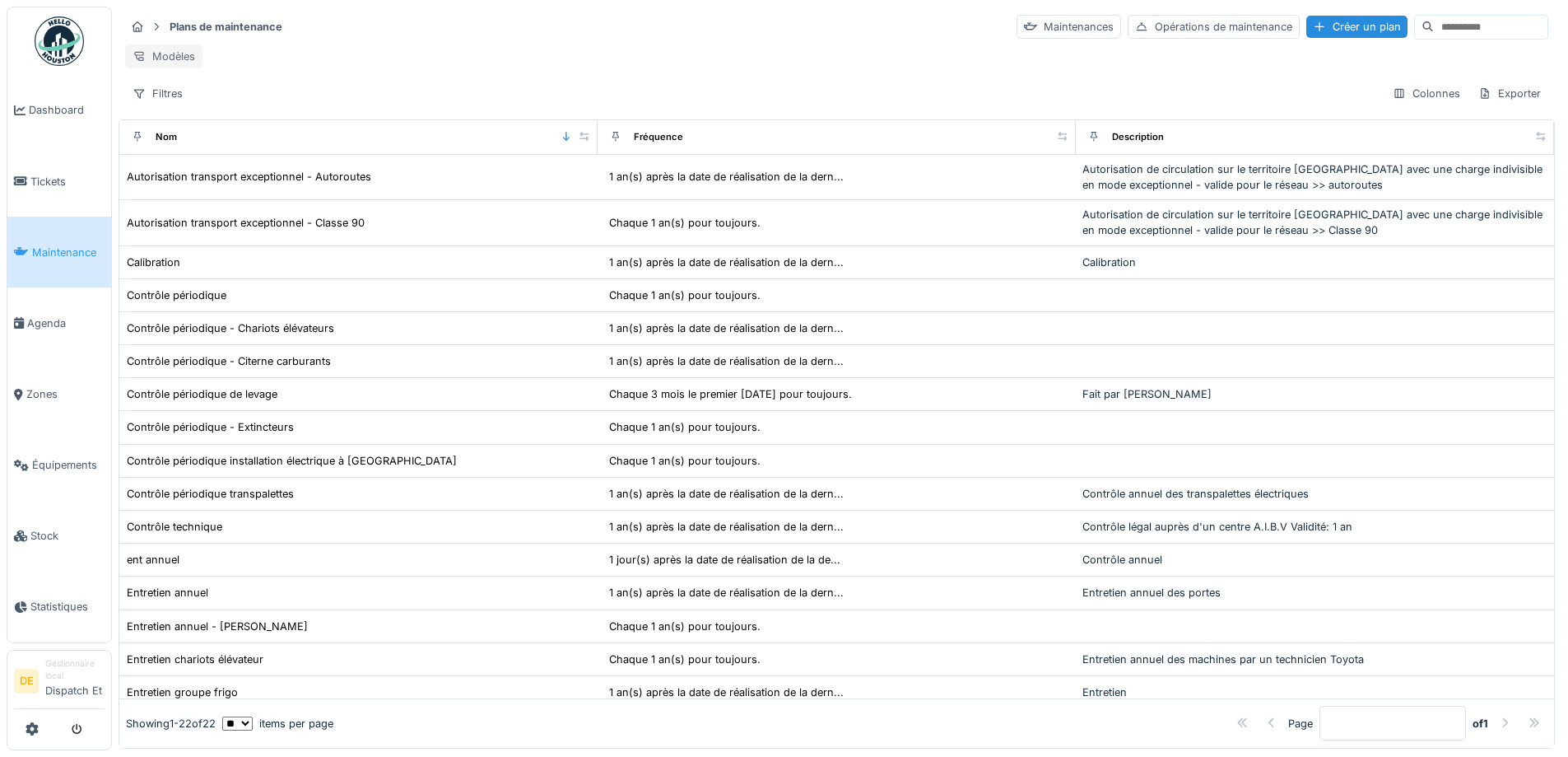
click at [164, 59] on div "Modèles" at bounding box center [164, 56] width 77 height 24
click at [51, 256] on span "Maintenance" at bounding box center [67, 252] width 72 height 15
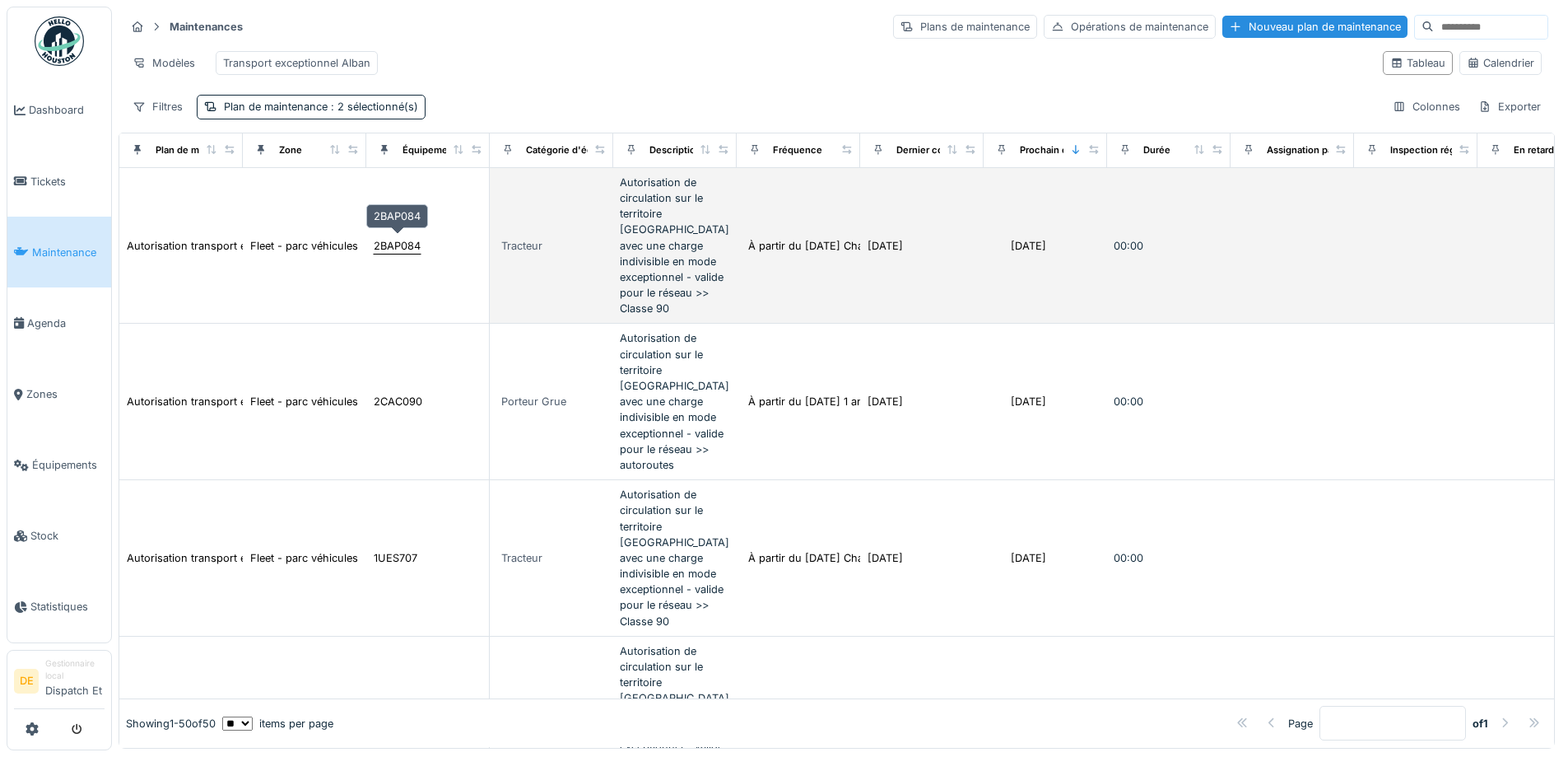
click at [404, 242] on div "2BAP084" at bounding box center [397, 245] width 47 height 15
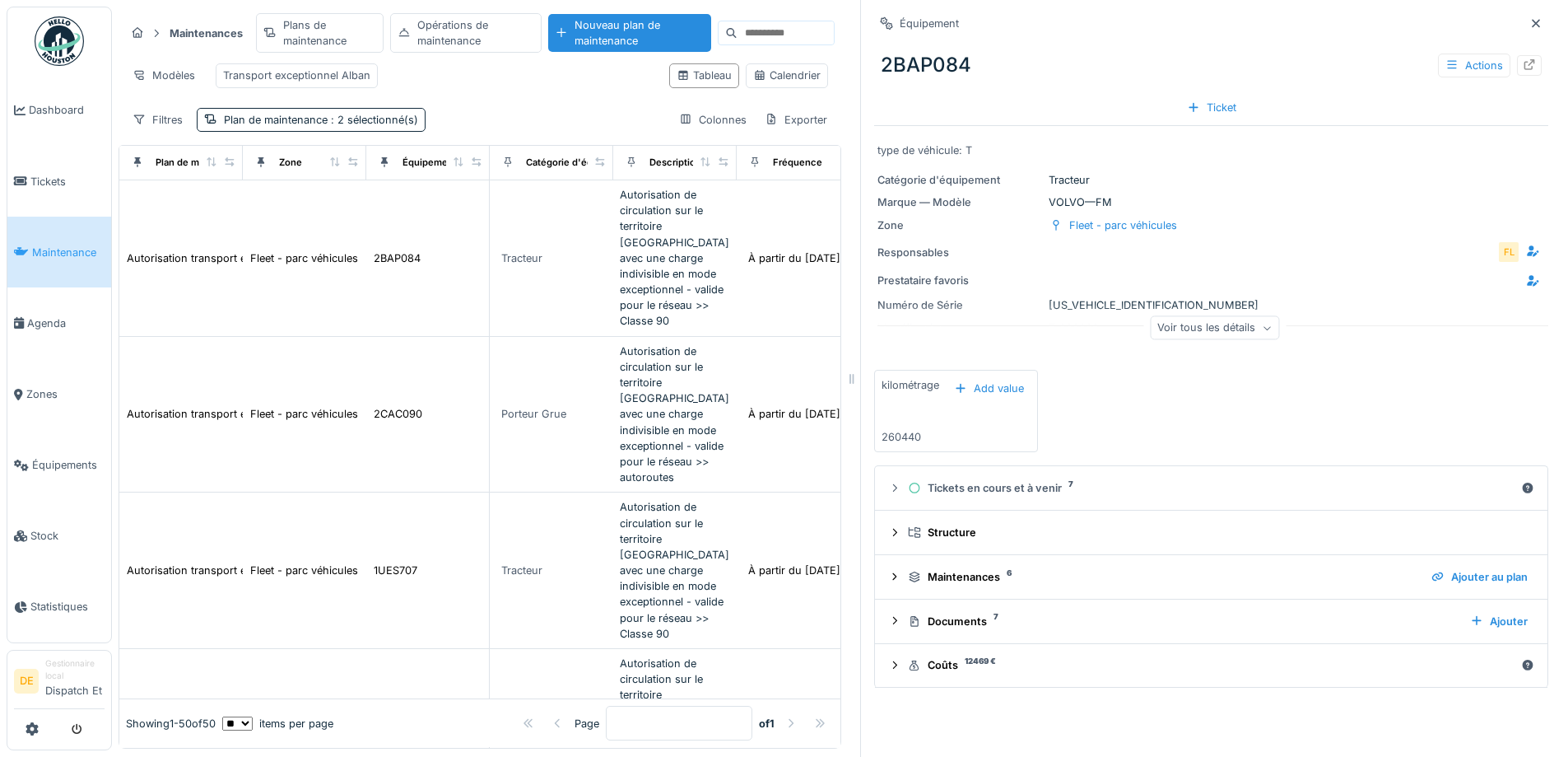
click at [1117, 303] on div "Numéro de Série YV2XTY0A3MB355998" at bounding box center [1211, 305] width 668 height 15
copy div "YV2XTY0A3MB355998"
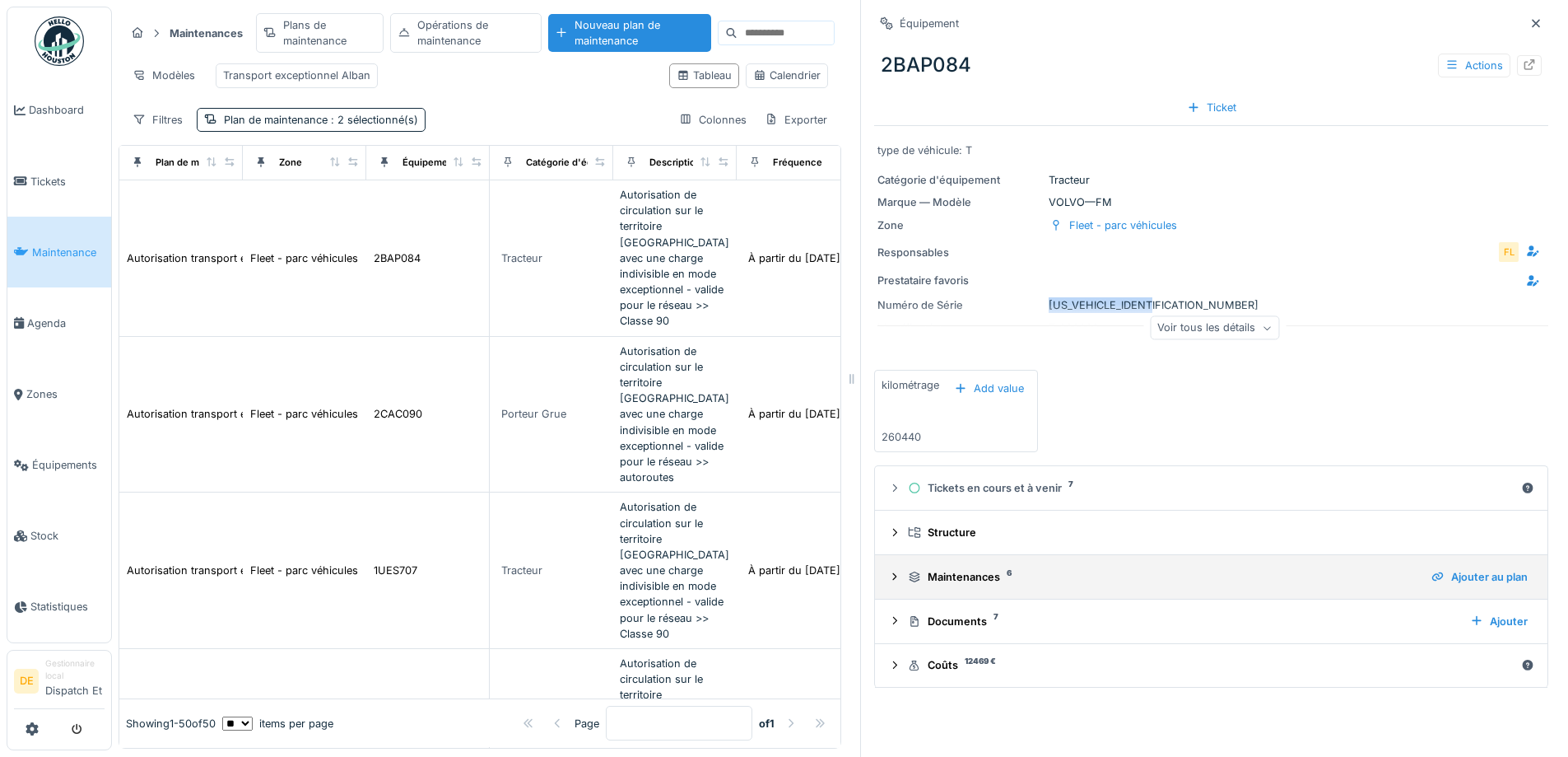
click at [888, 578] on icon at bounding box center [895, 576] width 13 height 11
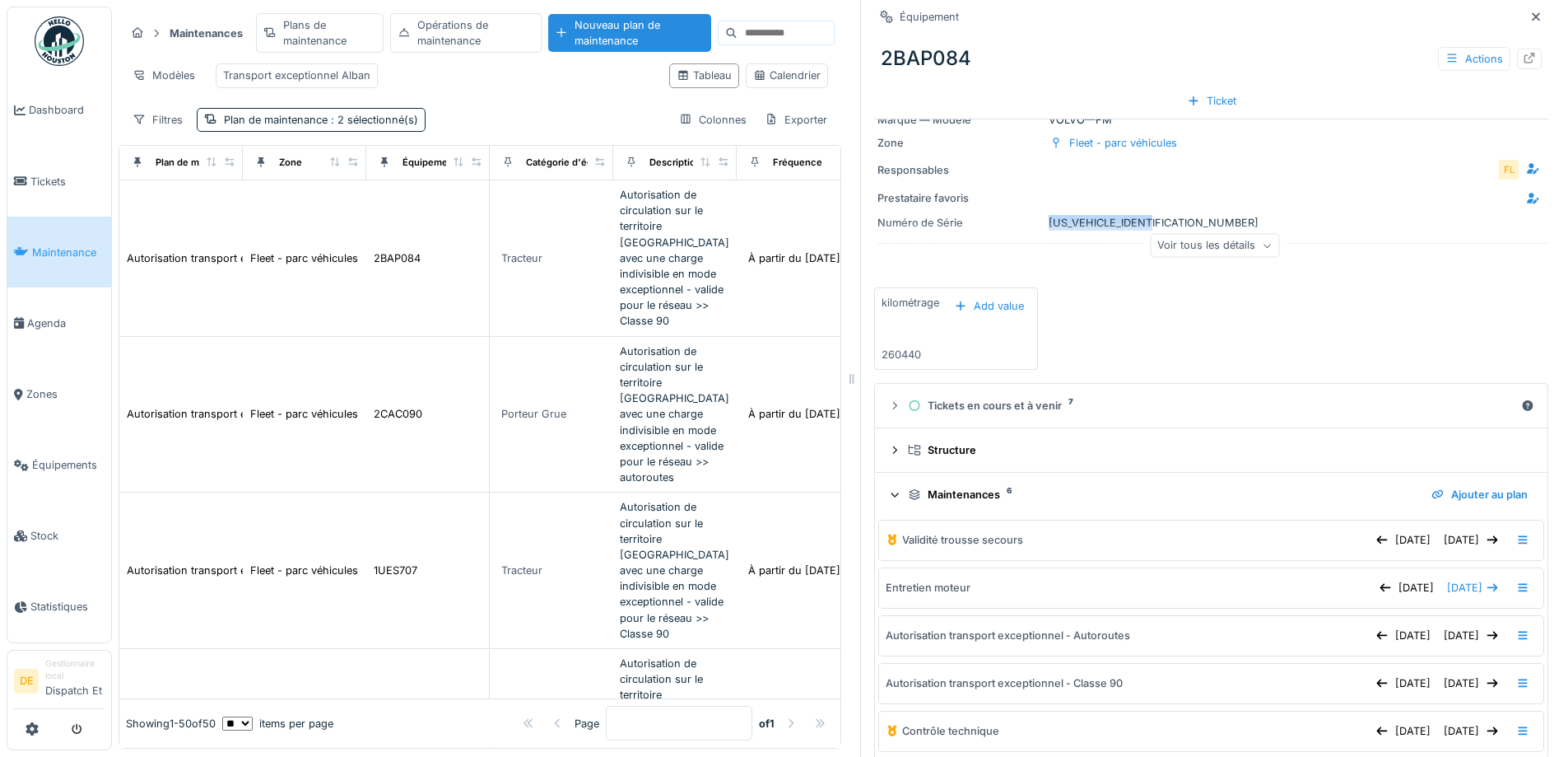
scroll to position [246, 0]
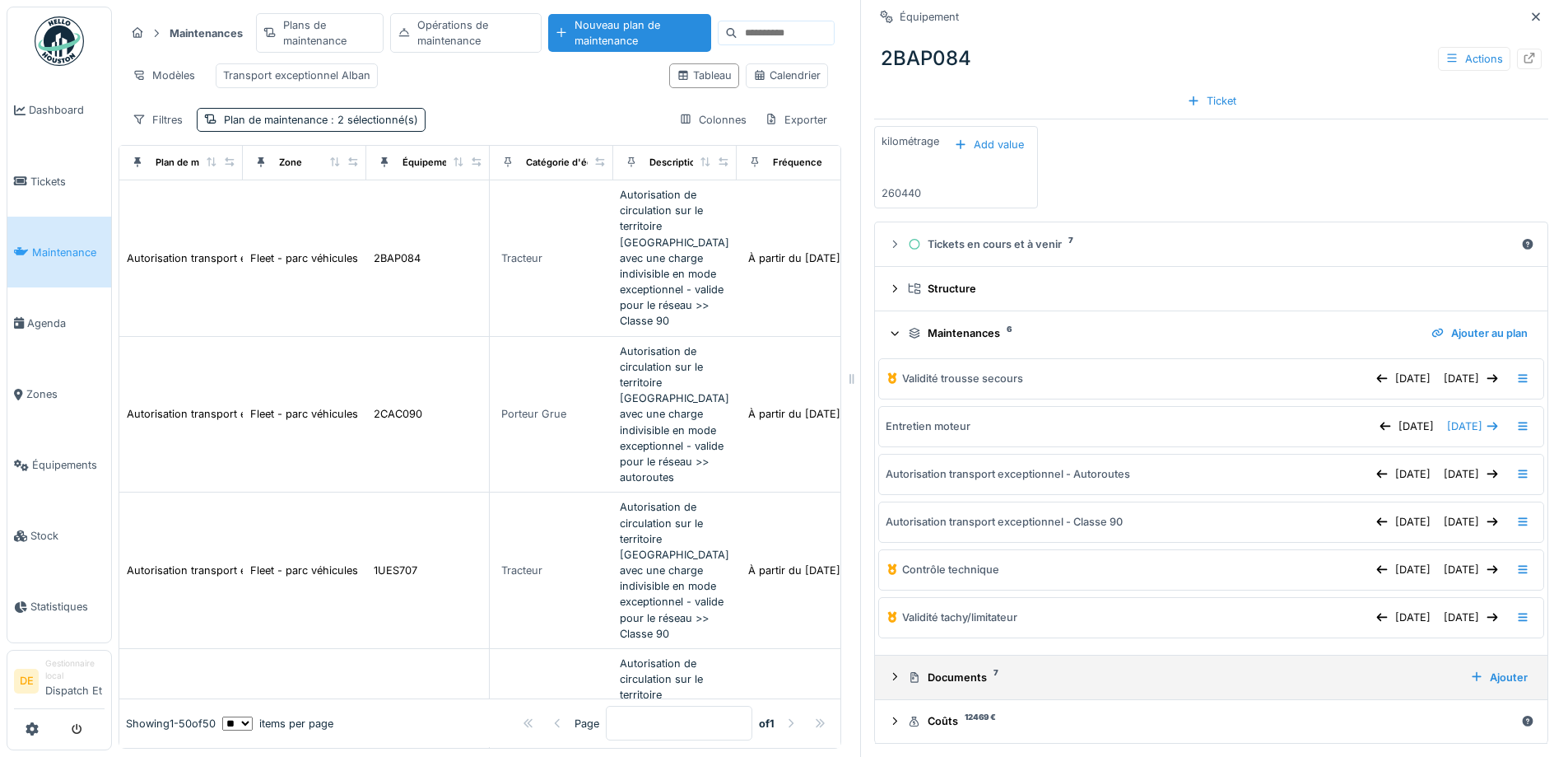
click at [888, 676] on icon at bounding box center [895, 676] width 13 height 11
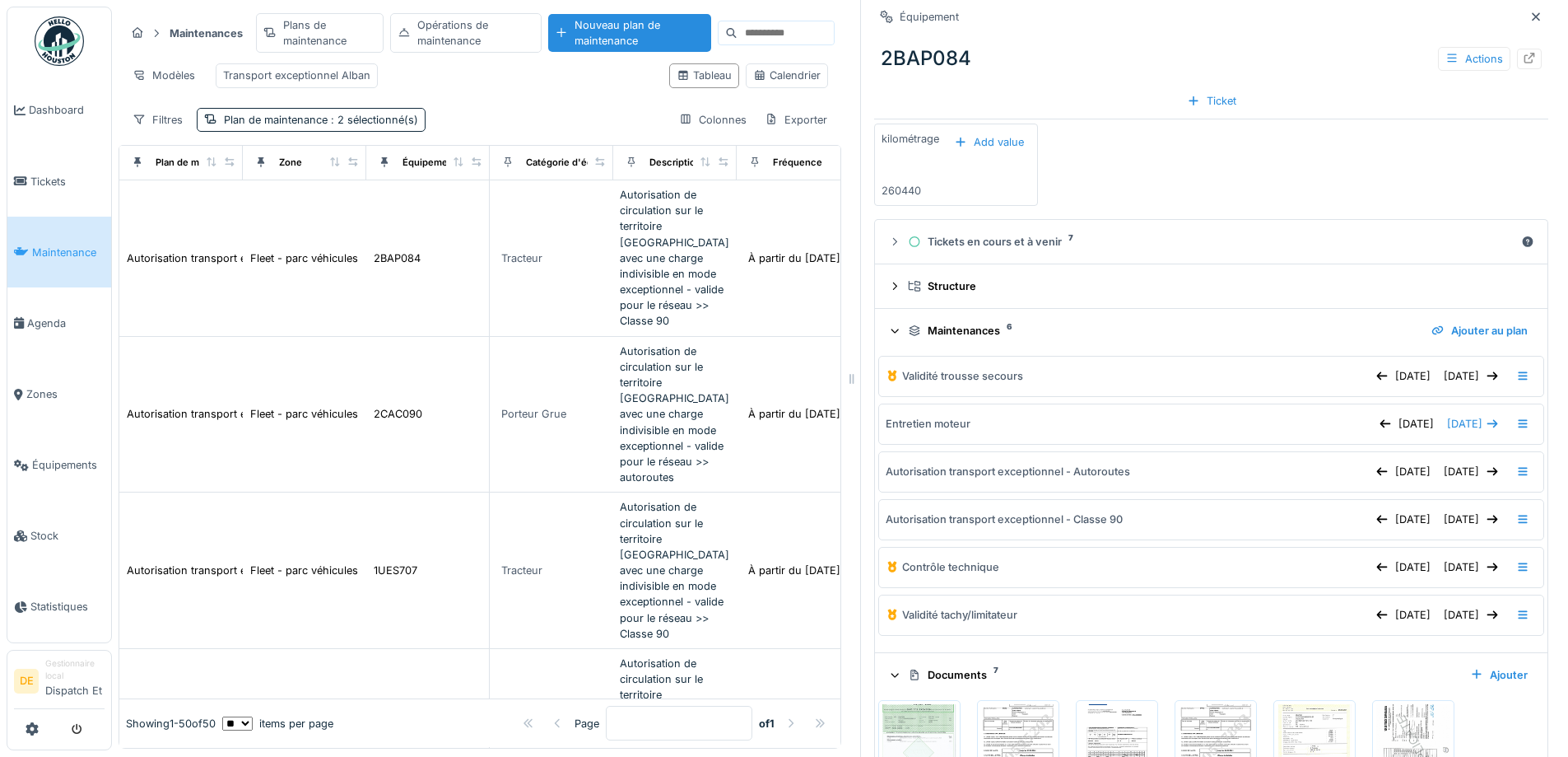
scroll to position [493, 0]
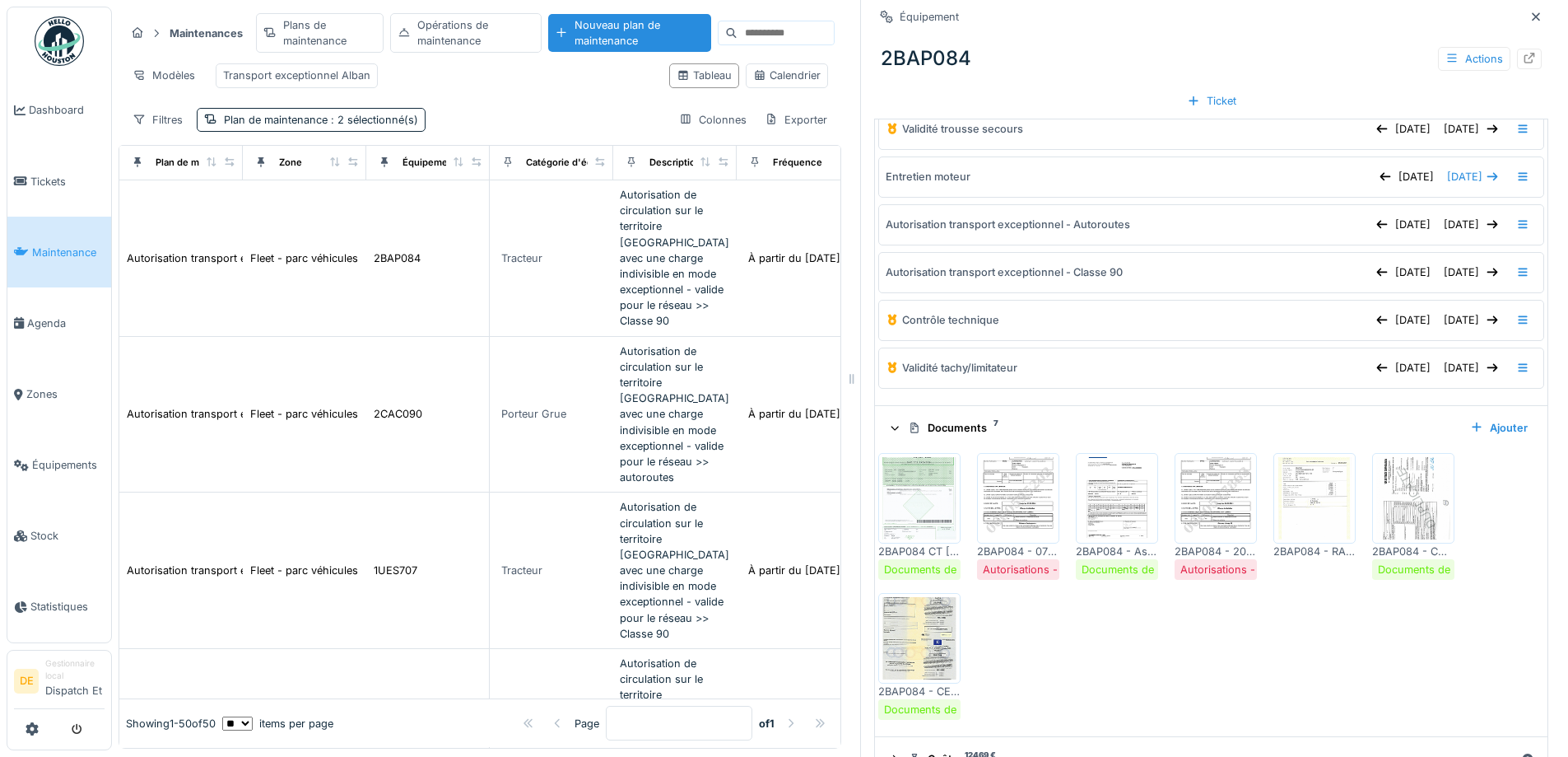
click at [999, 518] on img at bounding box center [1018, 498] width 74 height 83
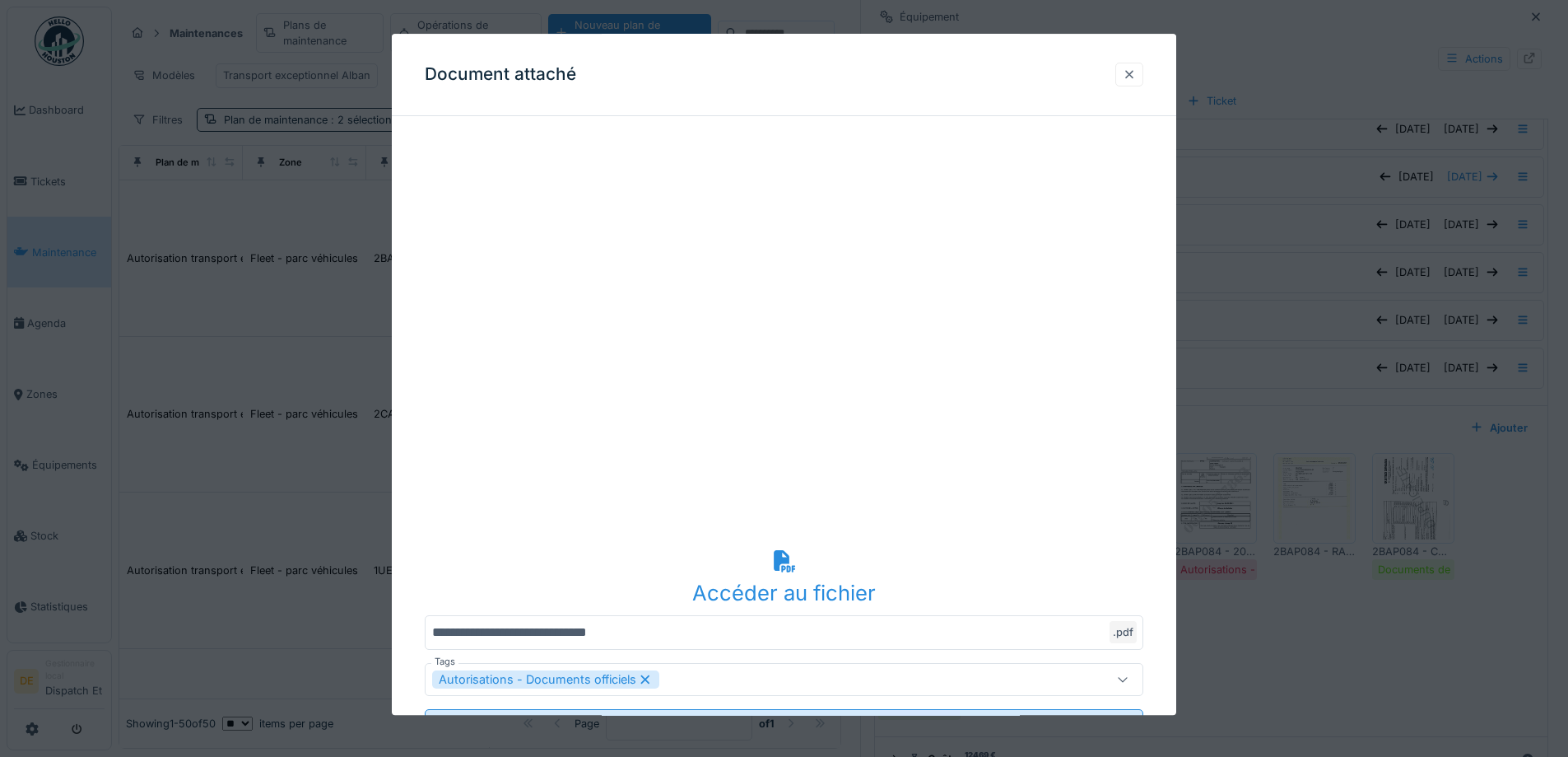
click at [1133, 74] on div at bounding box center [1129, 74] width 13 height 15
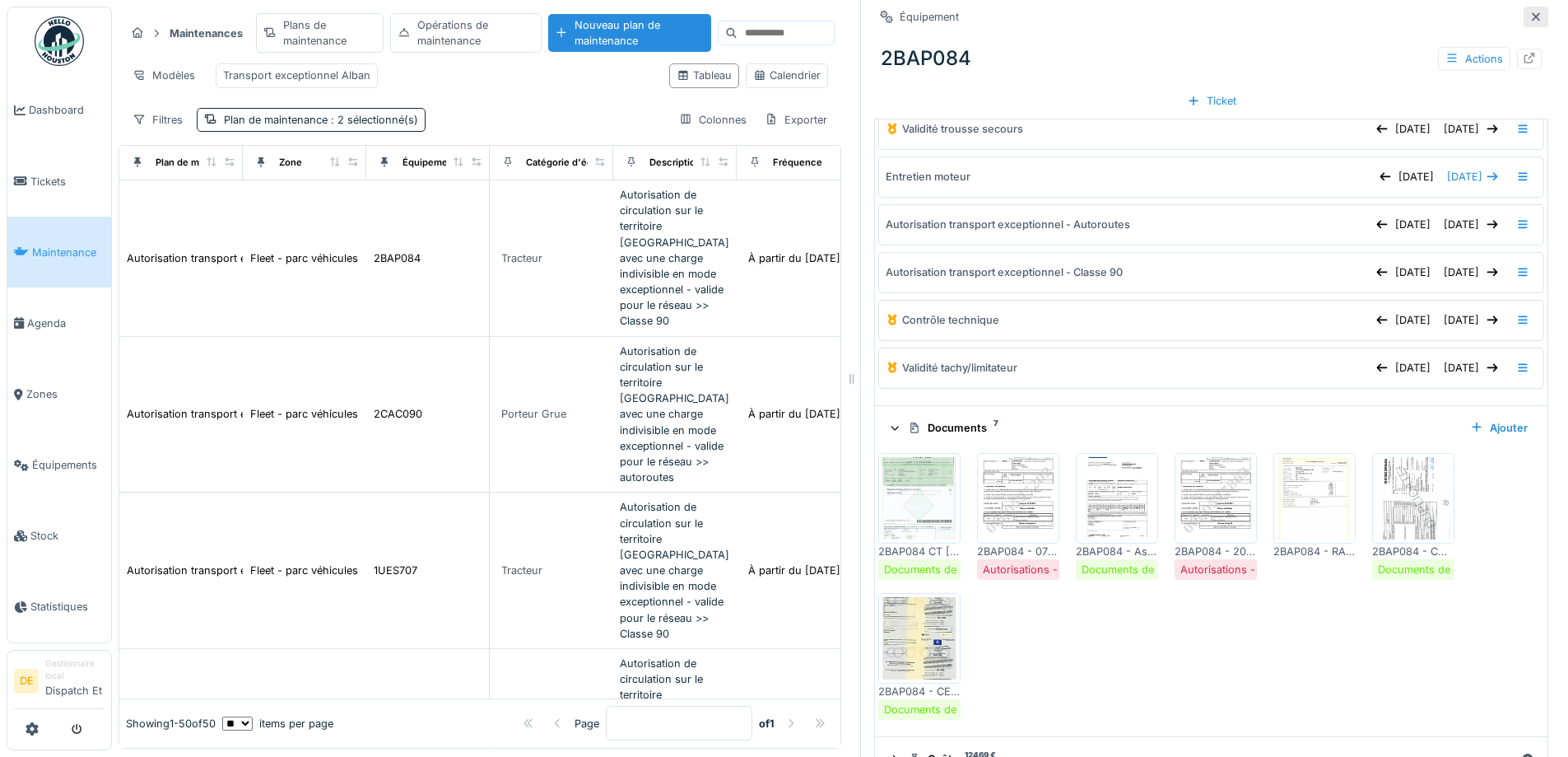
click at [1532, 19] on icon at bounding box center [1536, 16] width 9 height 9
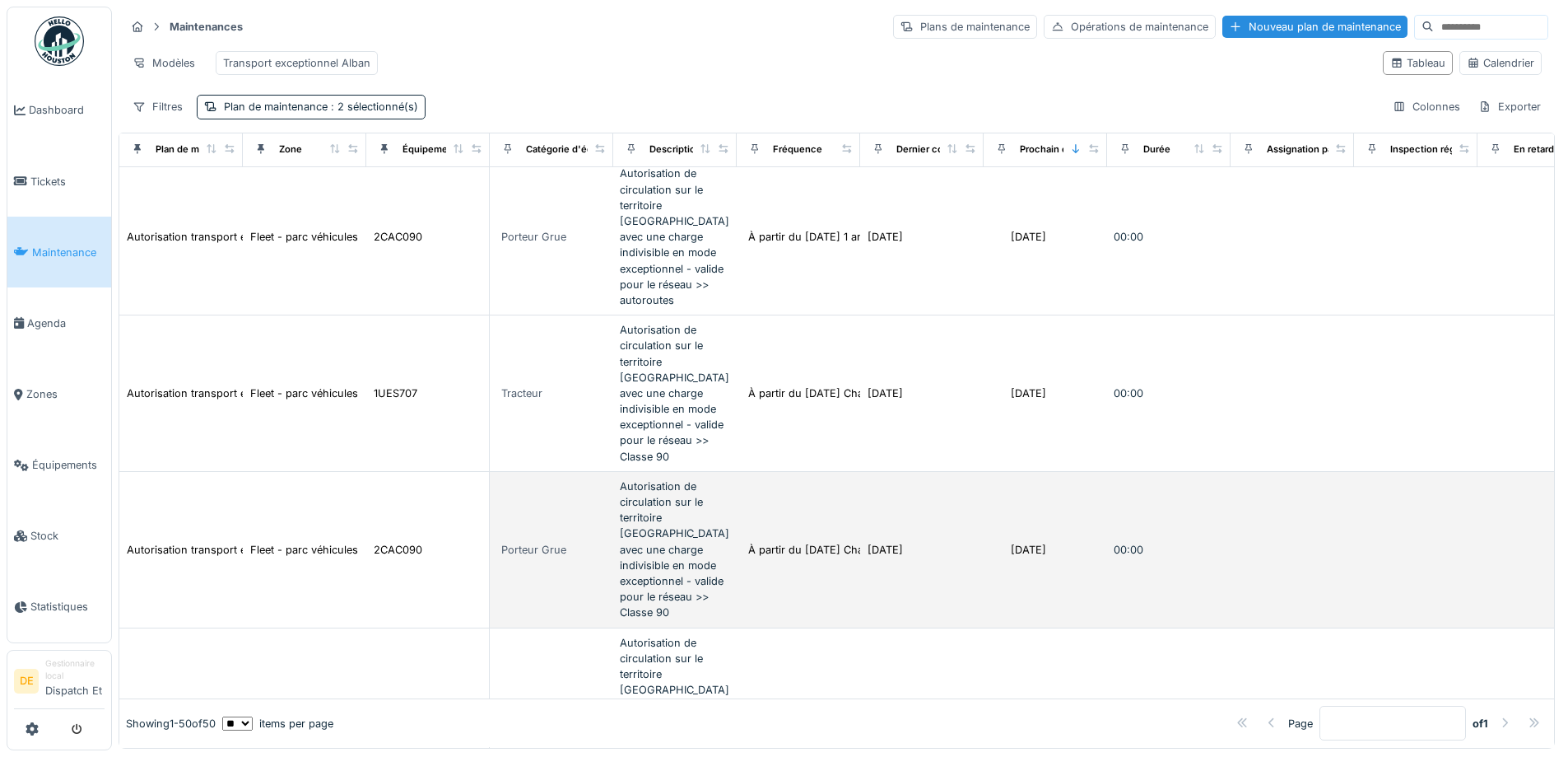
scroll to position [247, 0]
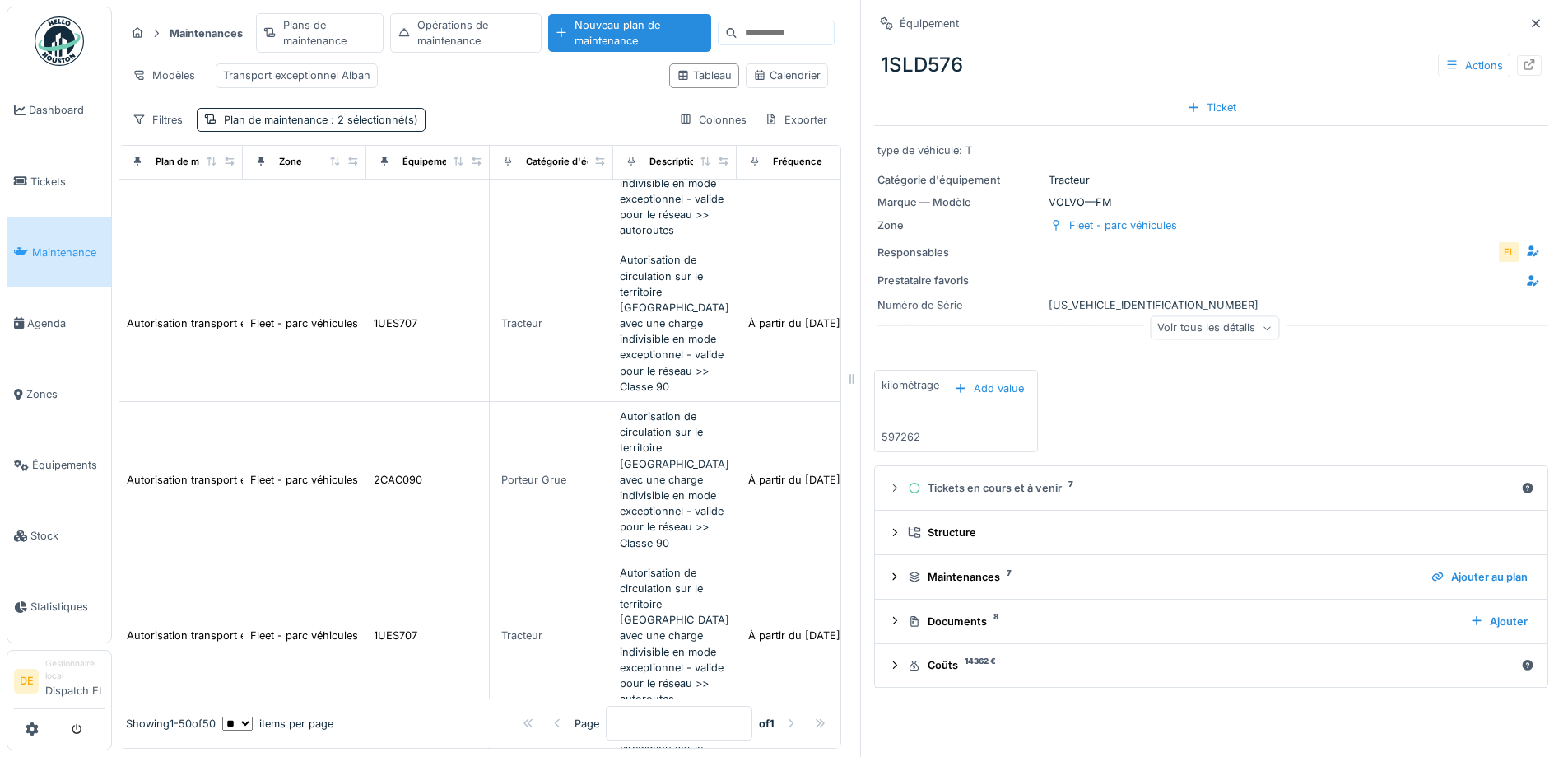
click at [1049, 303] on div "Numéro de Série YV2XZX0A9HB823148" at bounding box center [1211, 305] width 668 height 15
copy div "YV2XZX0A9HB823148"
click at [1532, 24] on icon at bounding box center [1536, 23] width 9 height 9
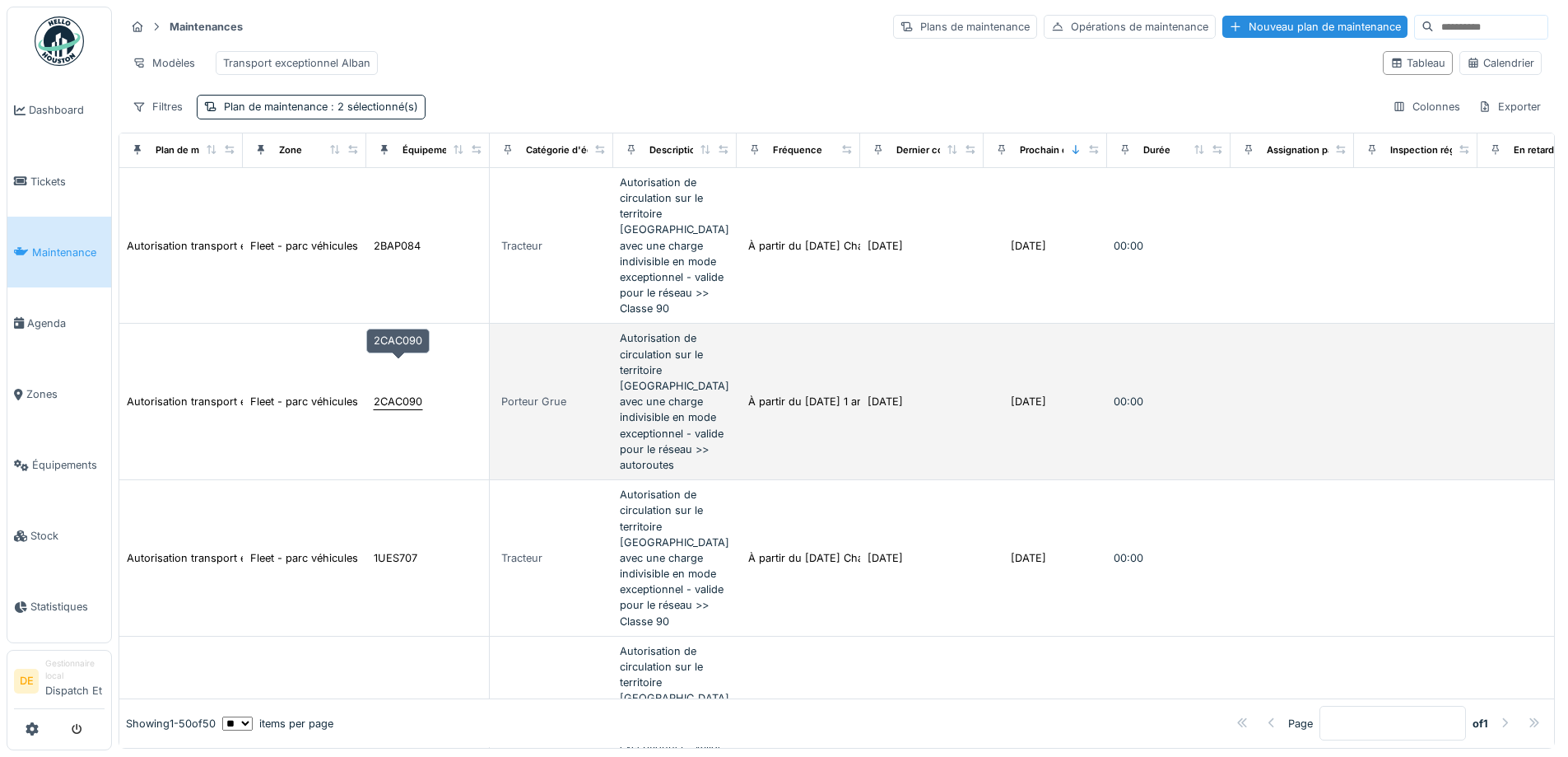
click at [402, 393] on div "2CAC090" at bounding box center [398, 401] width 48 height 15
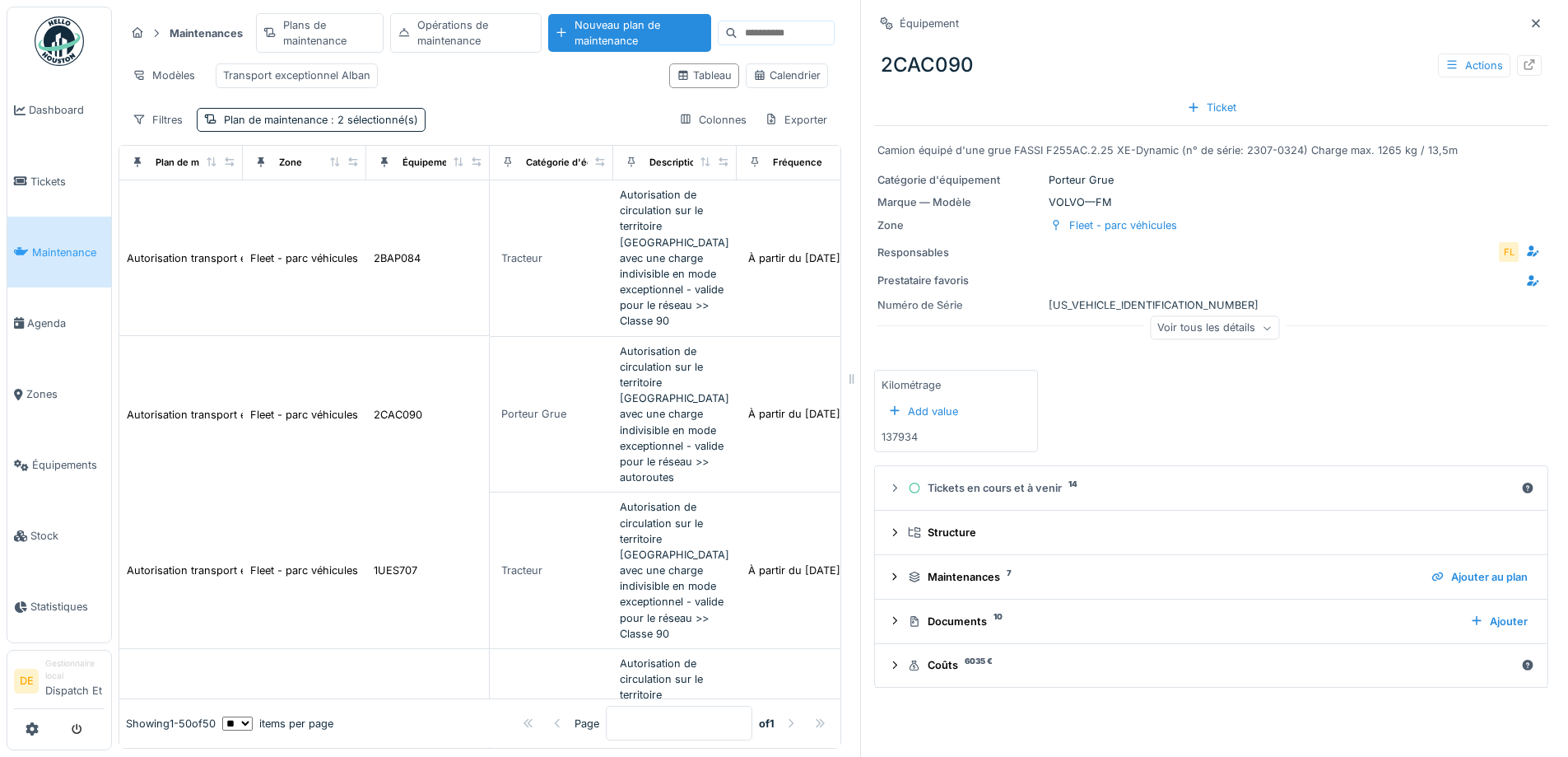
click at [1091, 304] on div "Numéro de Série YV2X9R0C3NB372811" at bounding box center [1211, 305] width 668 height 15
copy div "[US_VEHICLE_IDENTIFICATION_NUMBER]"
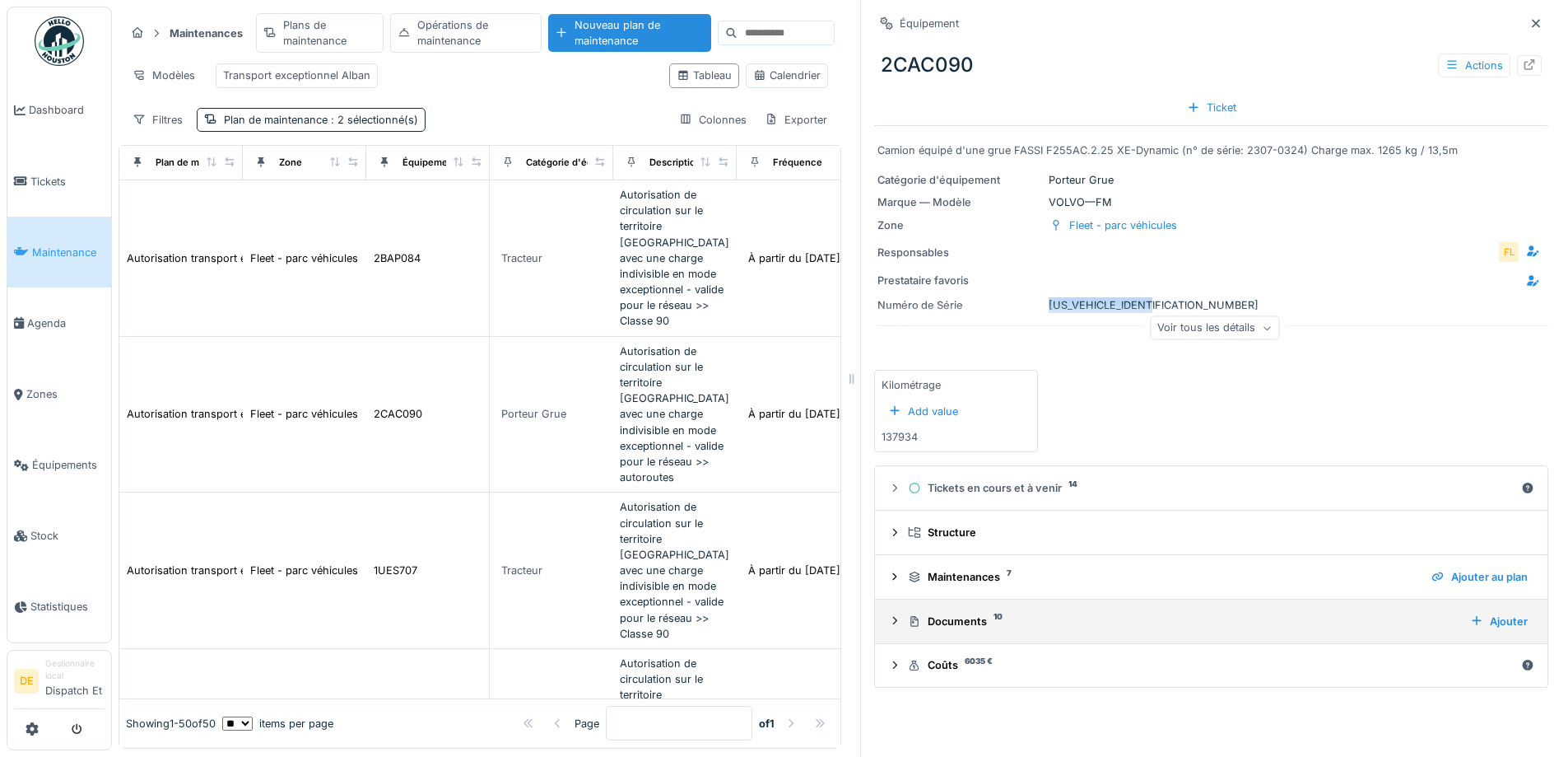
click at [888, 617] on icon at bounding box center [895, 619] width 13 height 11
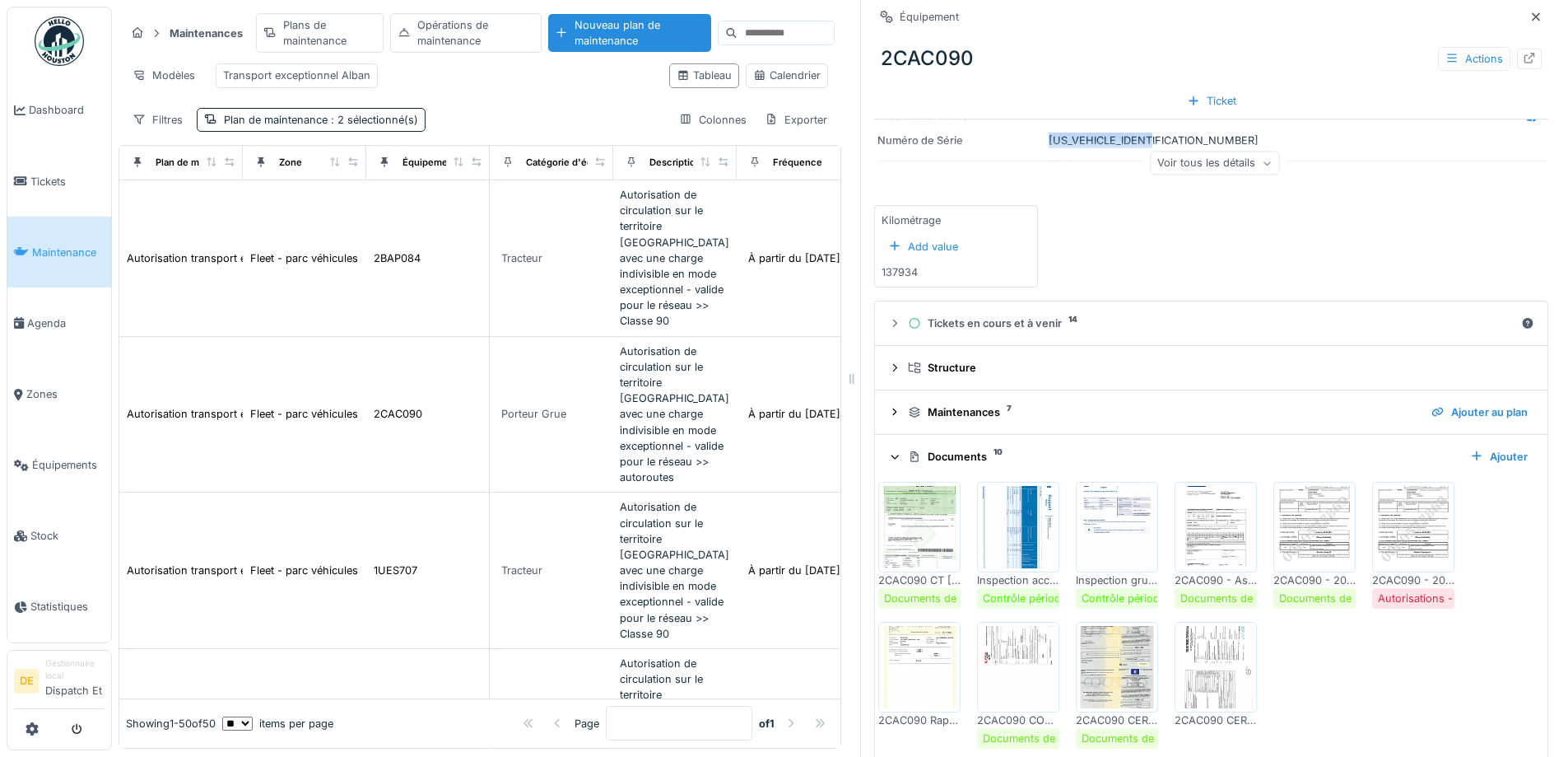
scroll to position [234, 0]
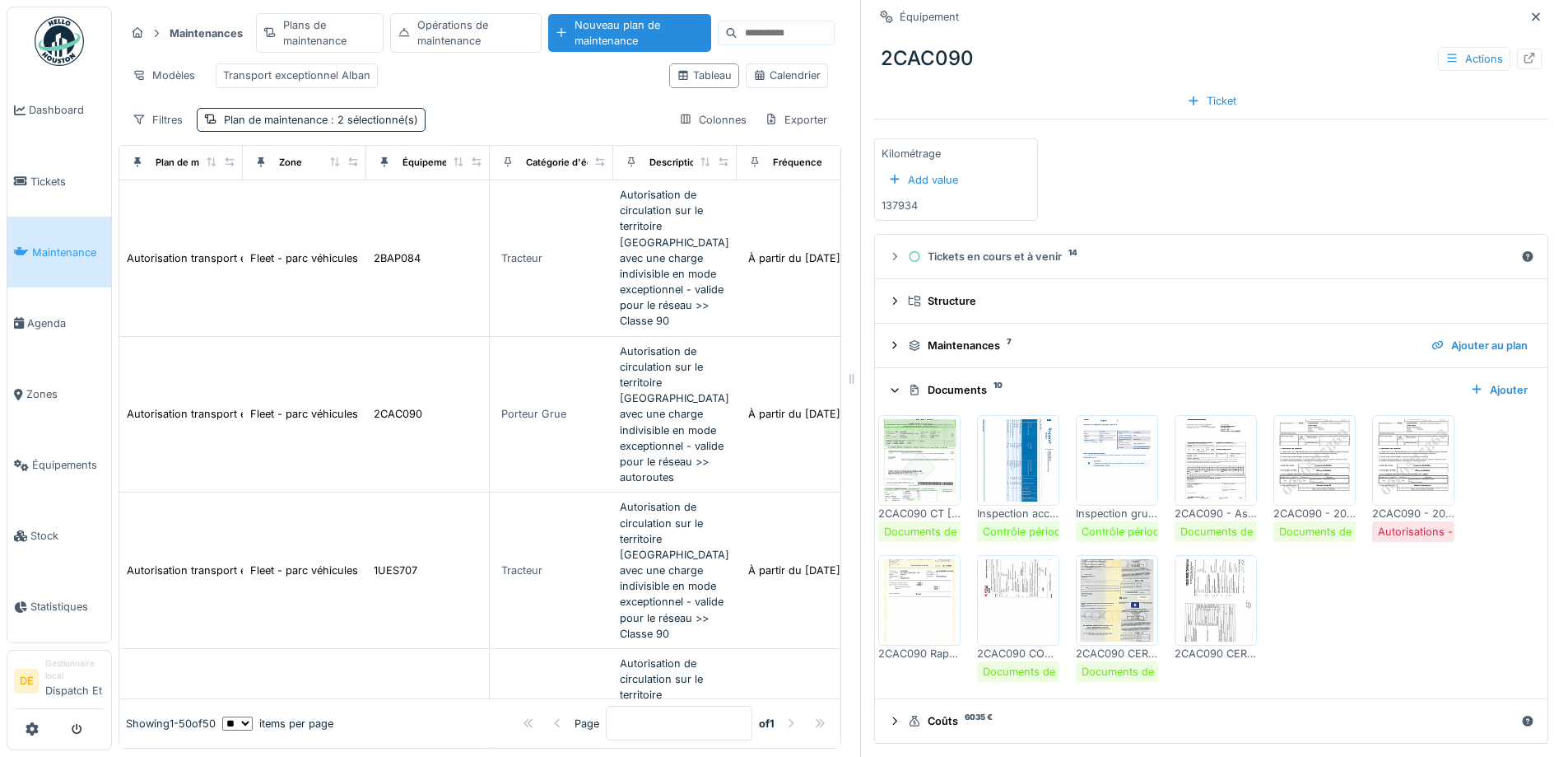
click at [1404, 485] on img at bounding box center [1413, 461] width 74 height 83
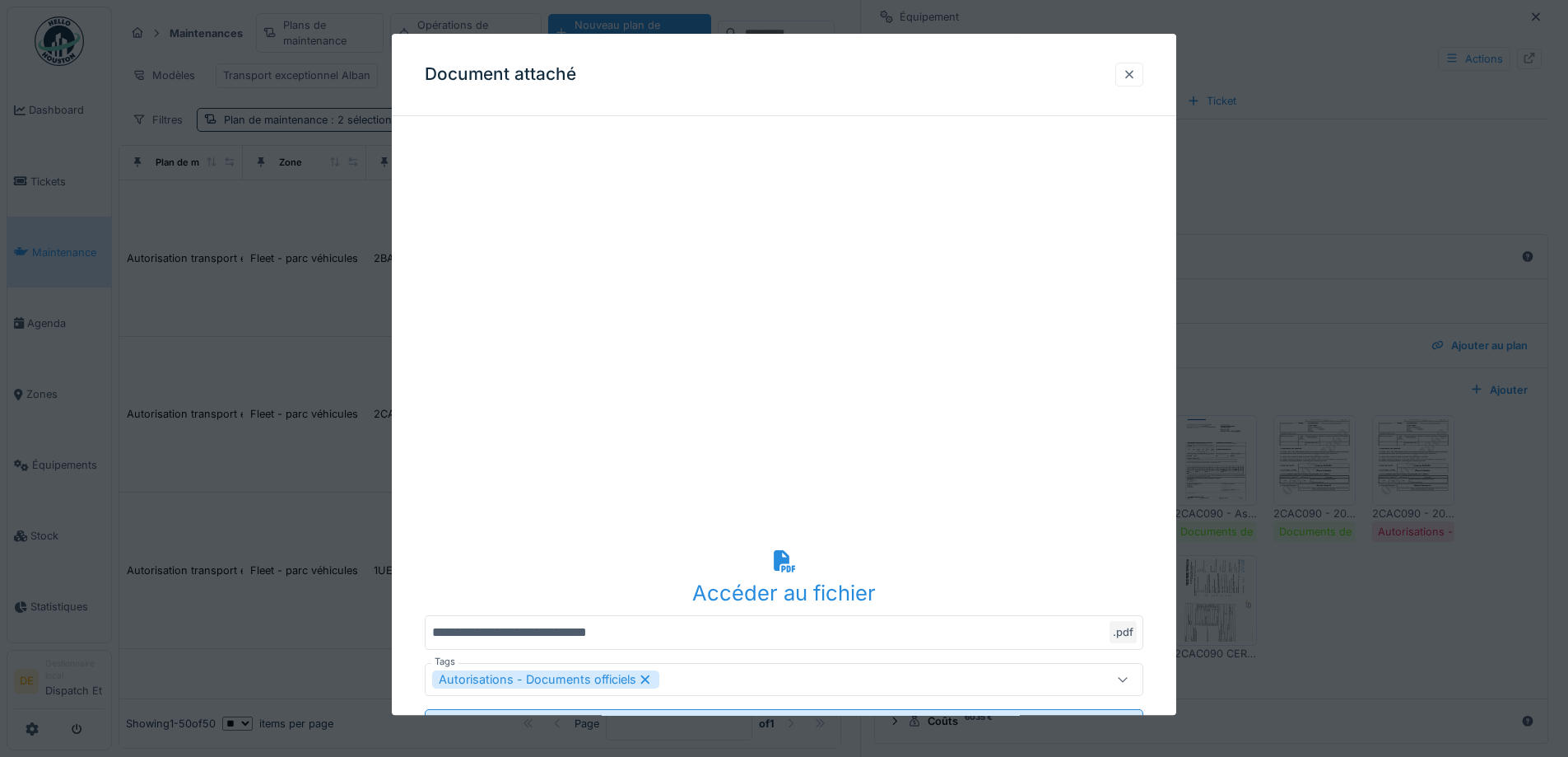
click at [1136, 75] on div at bounding box center [1129, 74] width 13 height 15
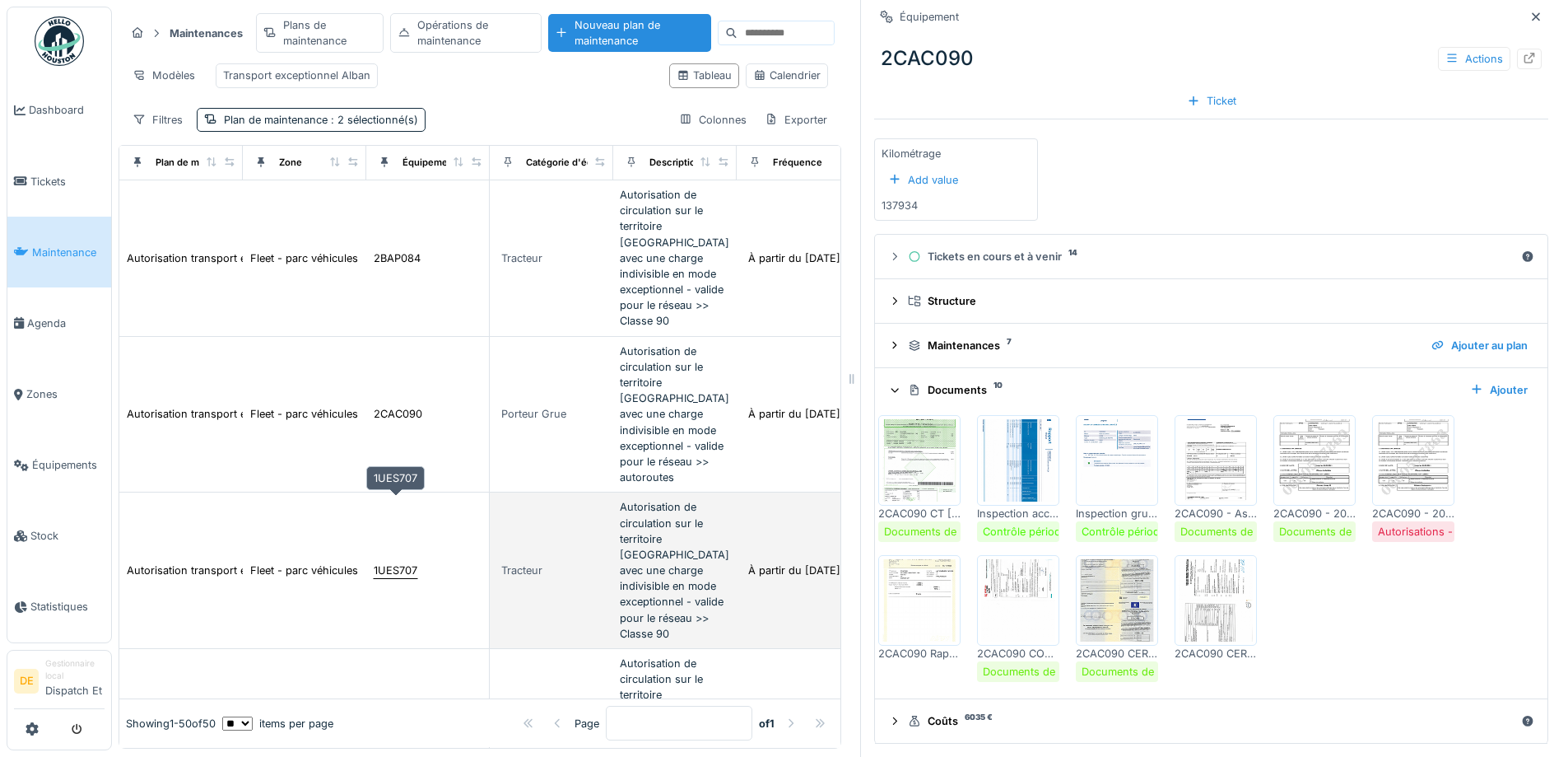
click at [383, 563] on div "1UES707" at bounding box center [395, 570] width 43 height 15
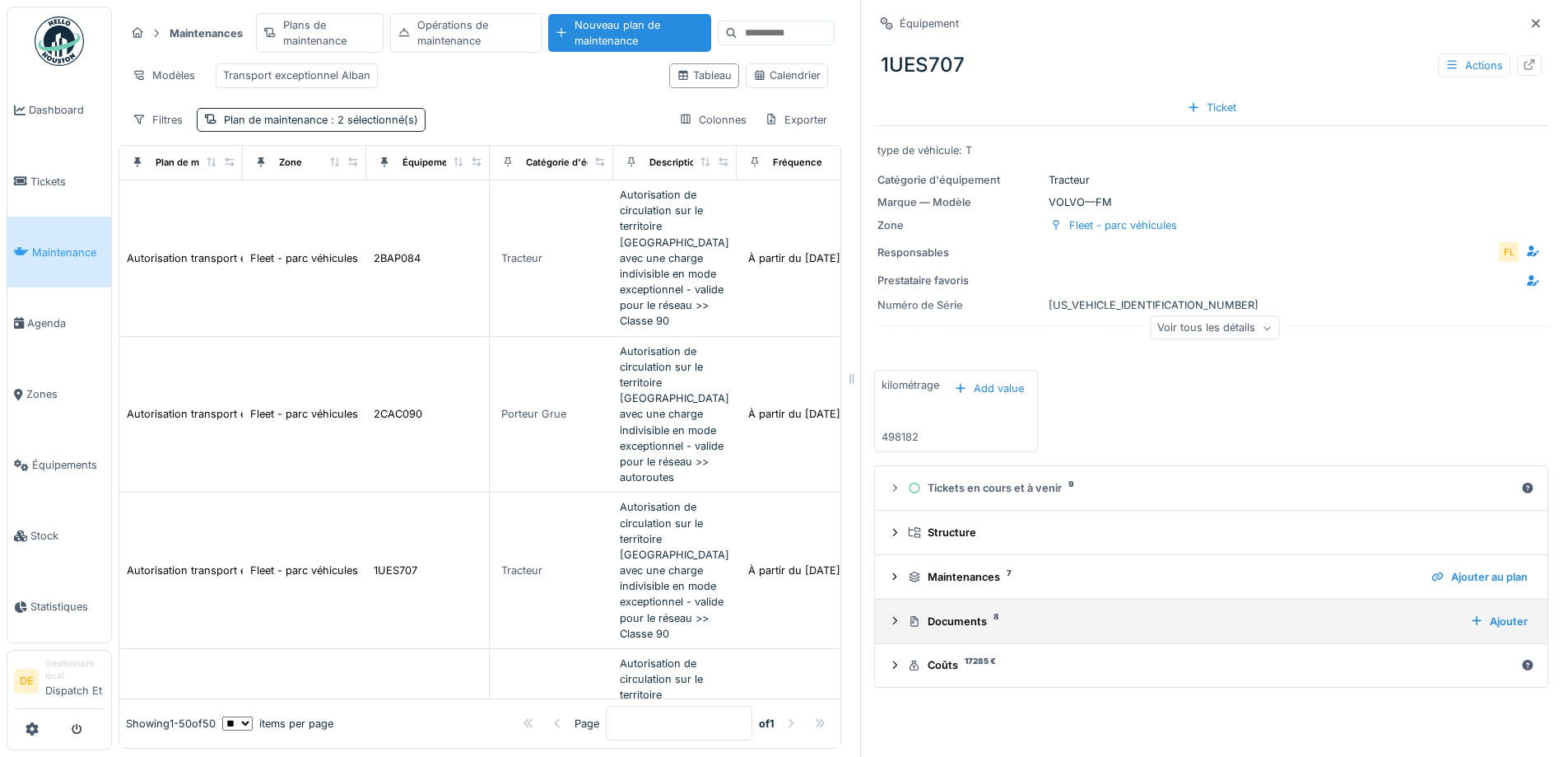
click at [888, 625] on icon at bounding box center [895, 619] width 13 height 11
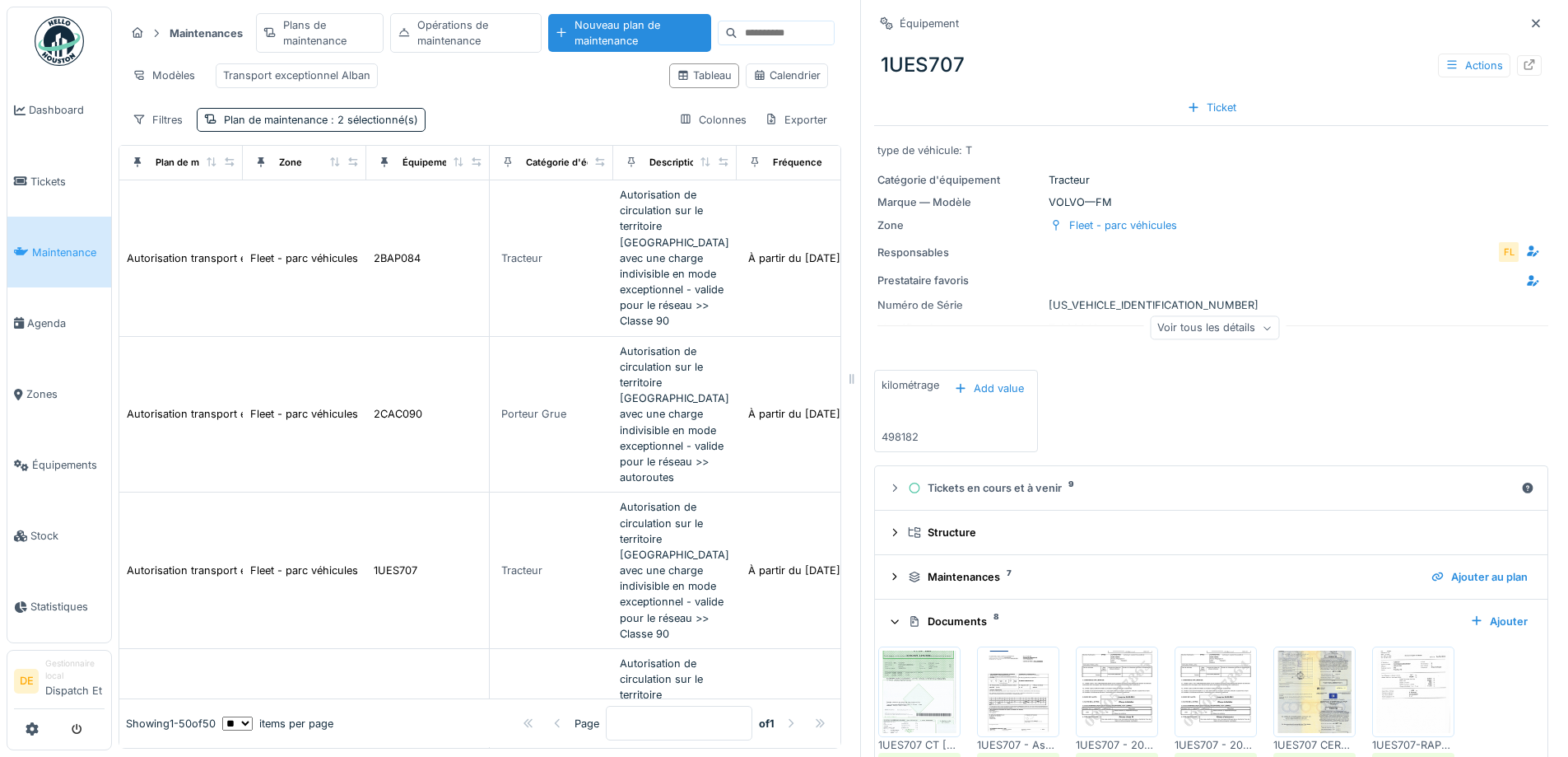
scroll to position [234, 0]
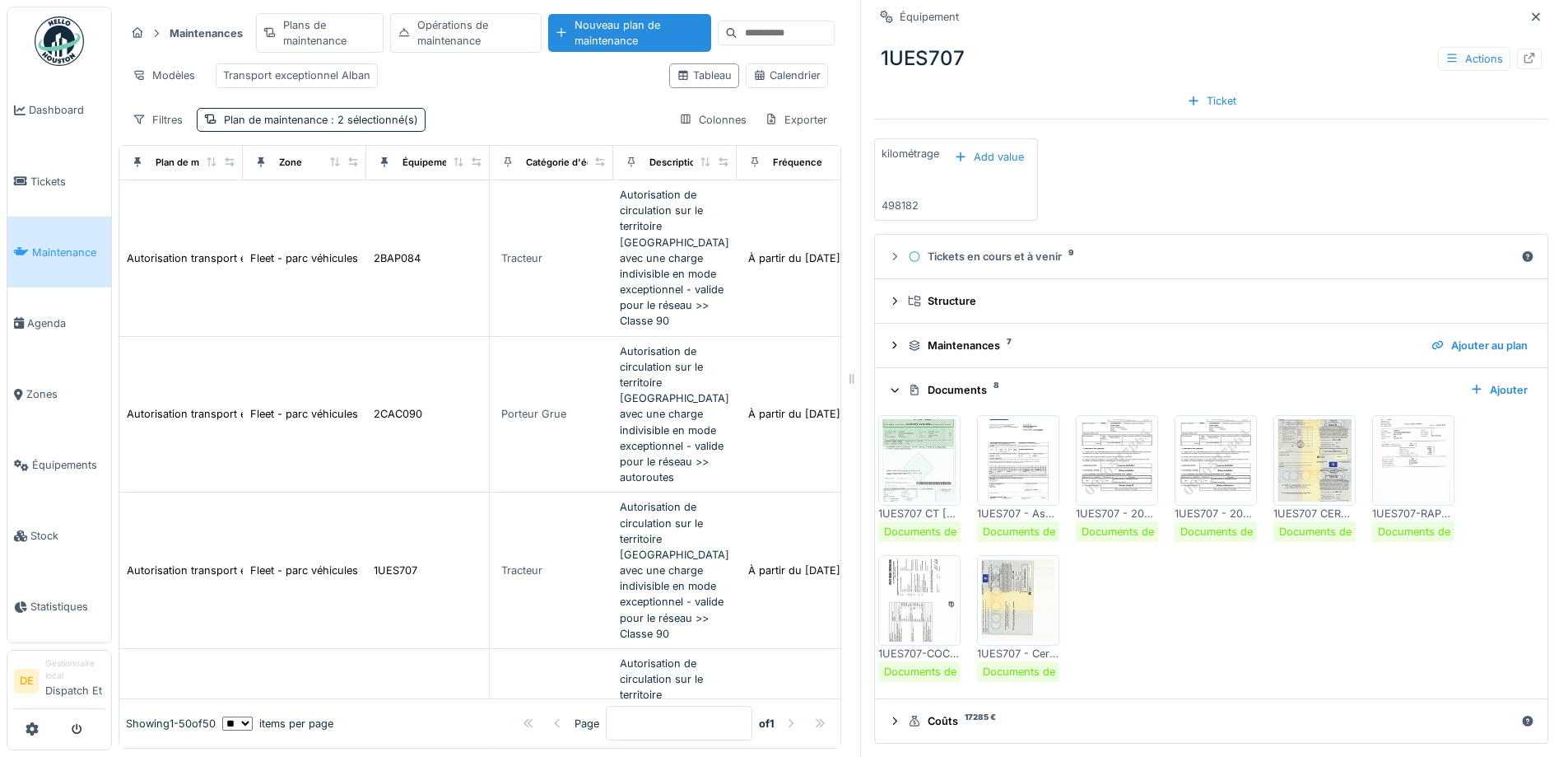
click at [1119, 463] on img at bounding box center [1117, 461] width 74 height 83
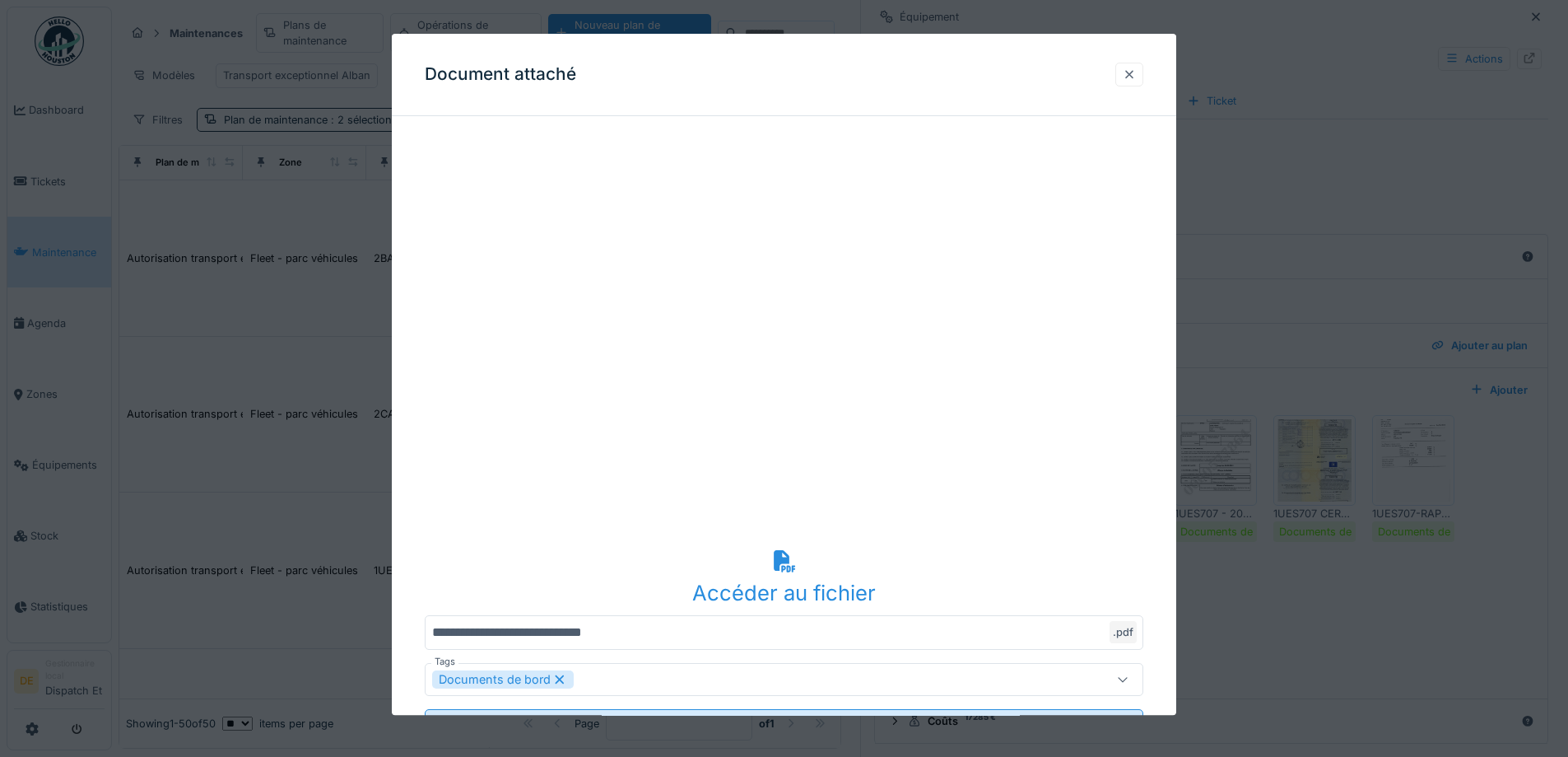
click at [1136, 73] on div at bounding box center [1129, 74] width 13 height 15
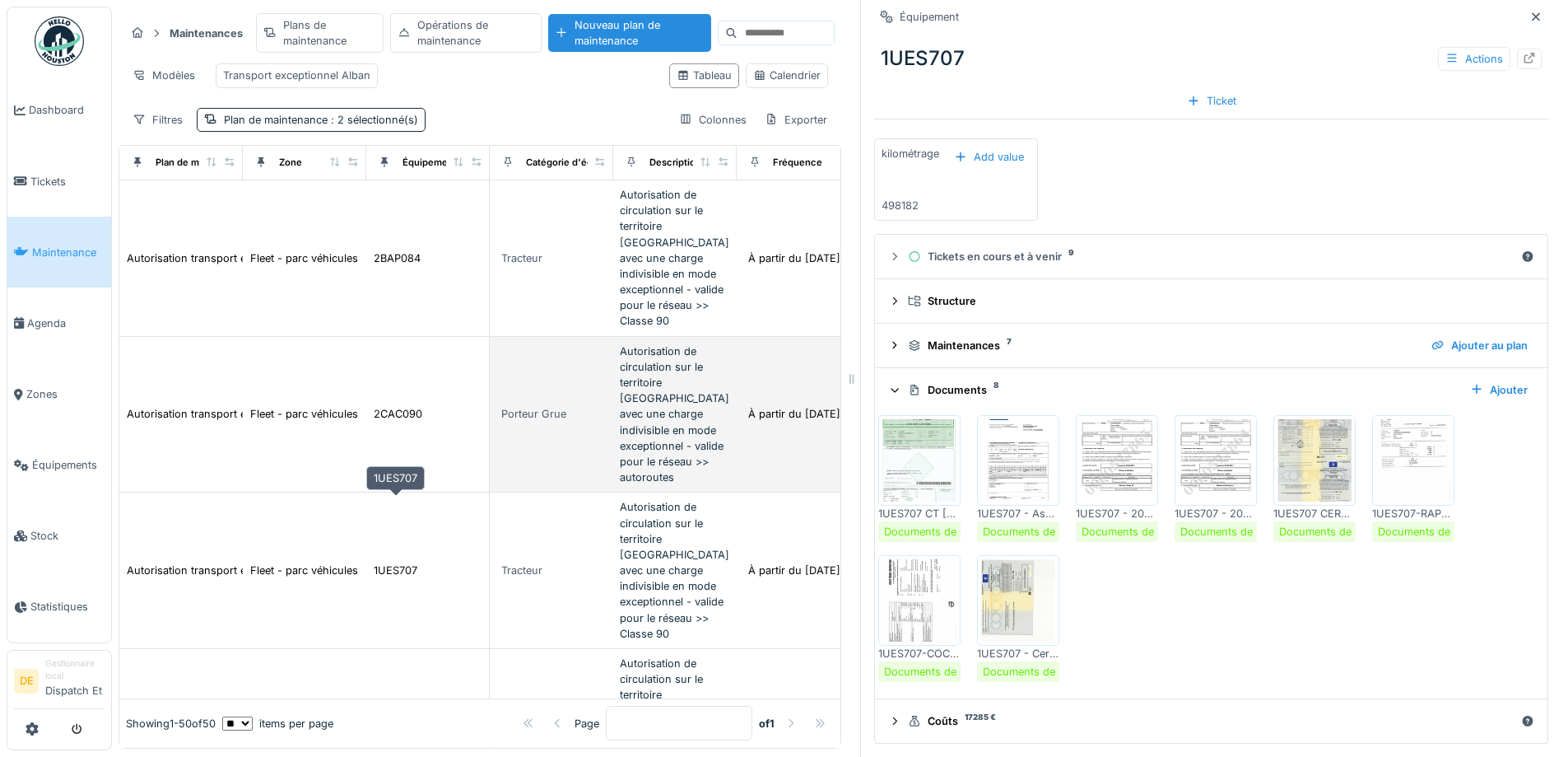
drag, startPoint x: 388, startPoint y: 499, endPoint x: 578, endPoint y: 391, distance: 218.5
click at [389, 563] on div "1UES707" at bounding box center [395, 570] width 43 height 15
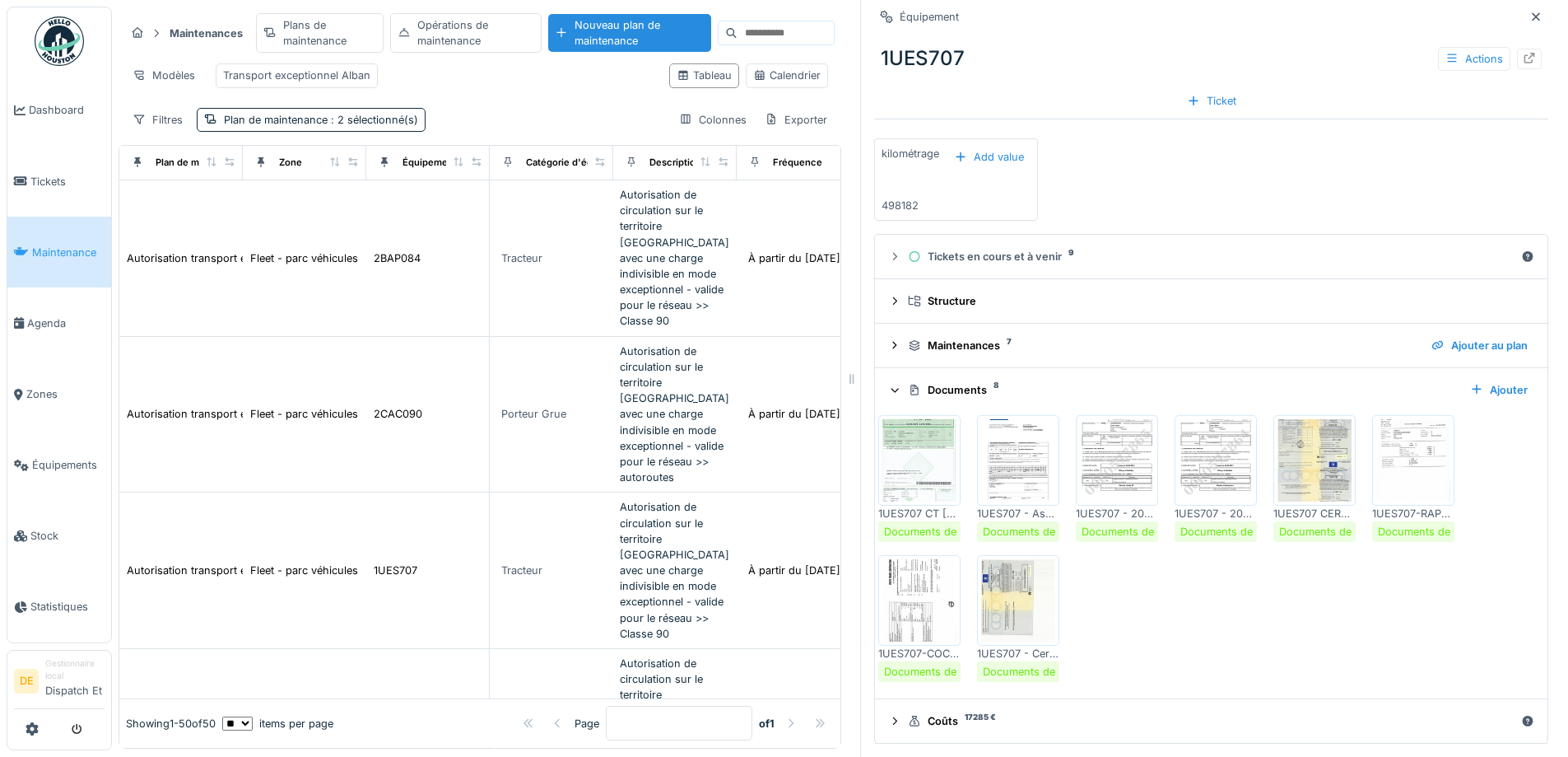
scroll to position [0, 0]
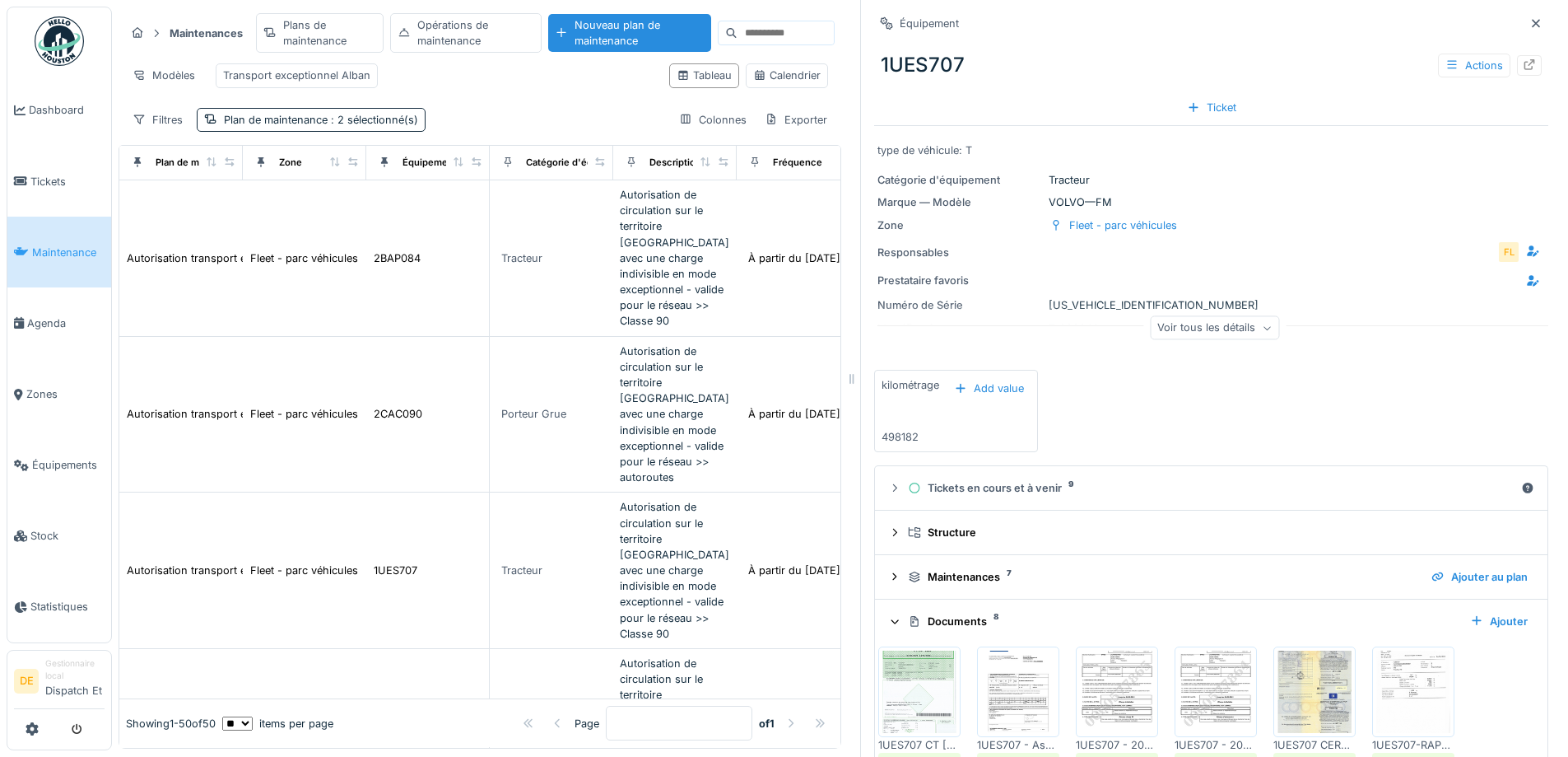
click at [1105, 300] on div "Numéro de Série YV2XT40AXJB850008" at bounding box center [1211, 305] width 668 height 15
copy div "YV2XT40AXJB850008"
click at [1532, 25] on icon at bounding box center [1536, 23] width 9 height 9
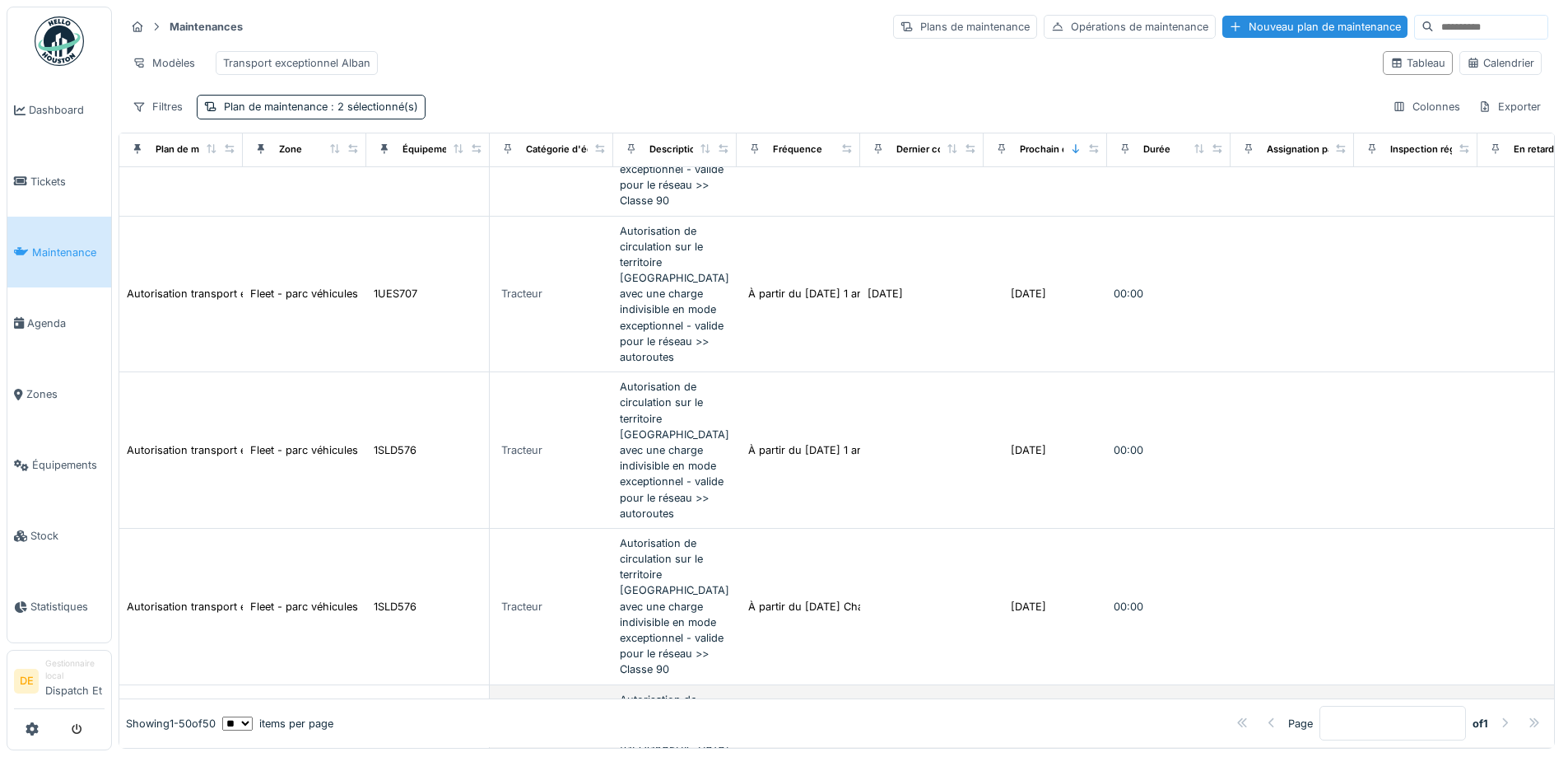
scroll to position [659, 0]
